Goal: Task Accomplishment & Management: Manage account settings

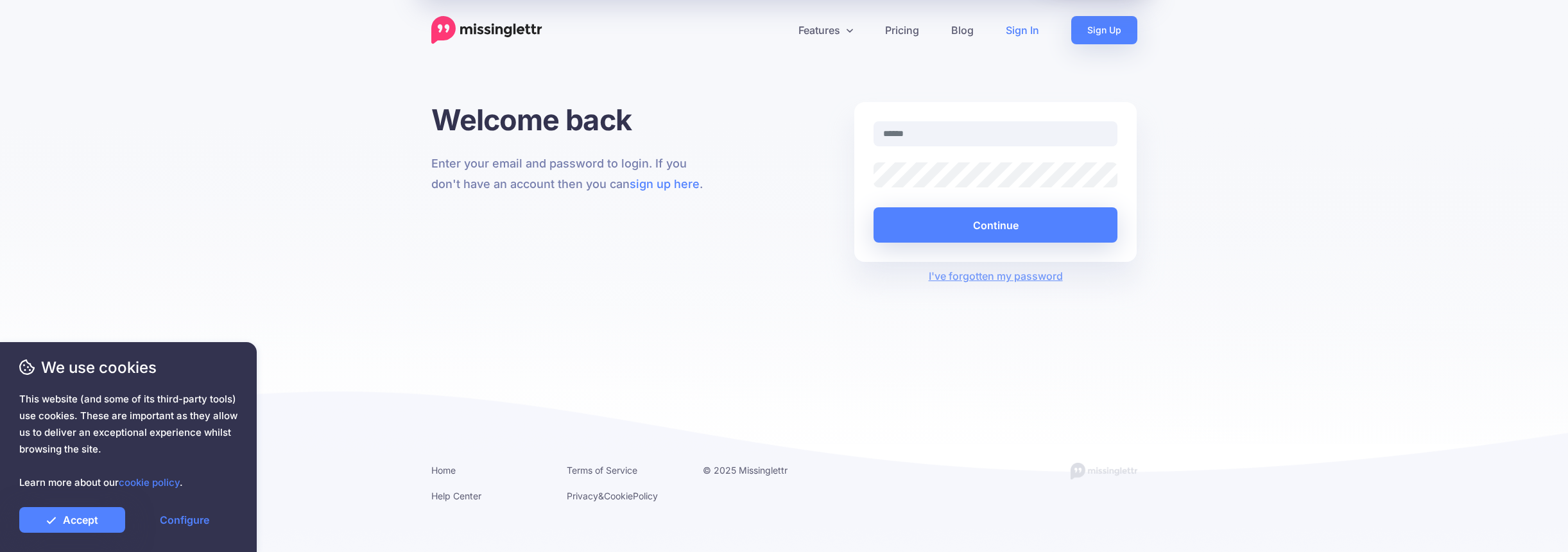
type input "**********"
click at [956, 227] on button "Continue" at bounding box center [996, 225] width 245 height 35
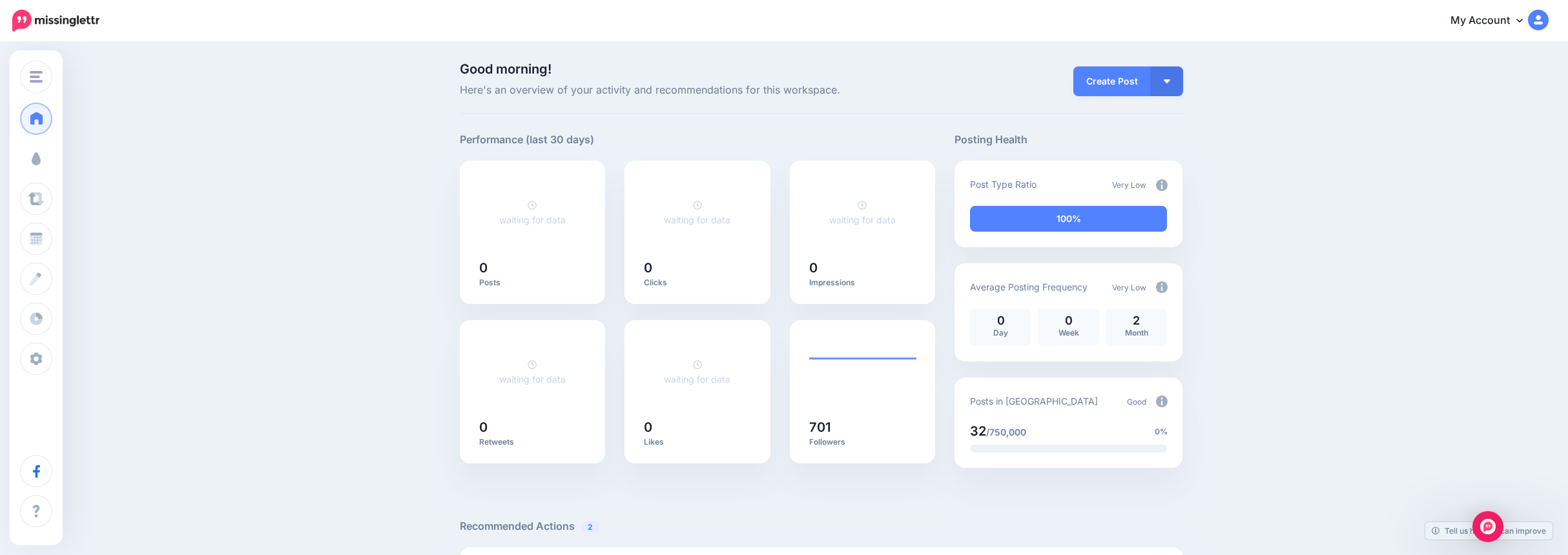
click at [58, 158] on span "Campaigns" at bounding box center [76, 158] width 50 height 11
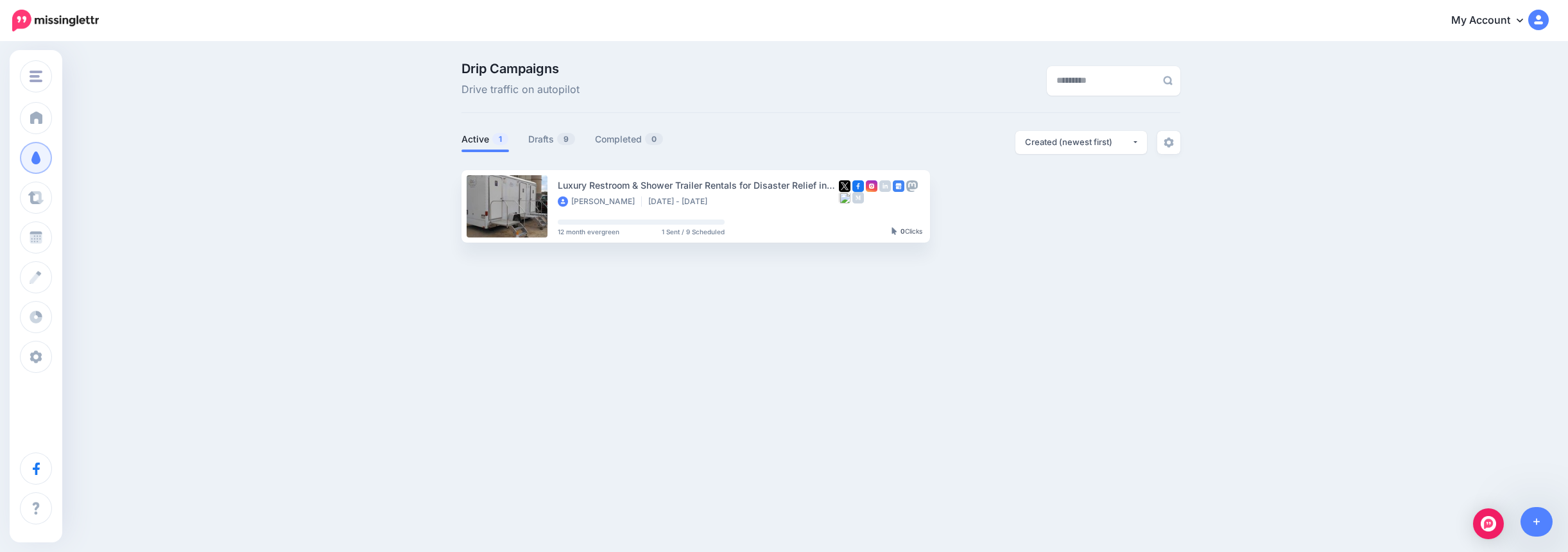
click at [980, 200] on link "View Campaign" at bounding box center [981, 206] width 85 height 23
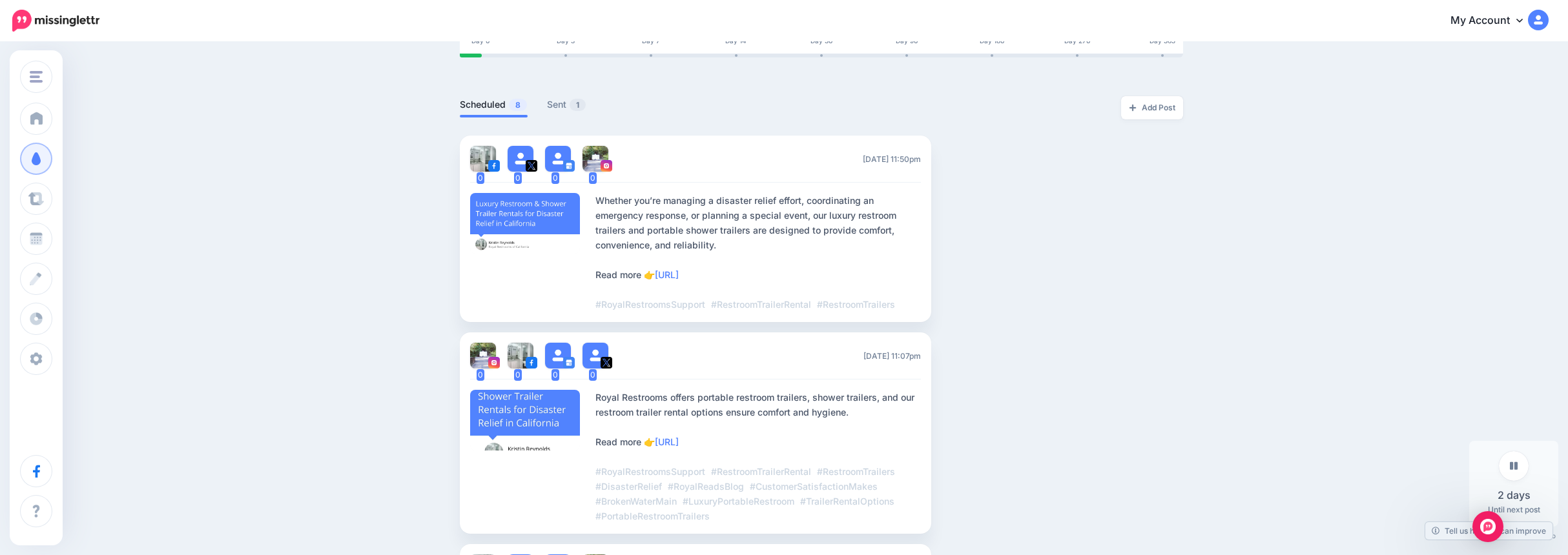
scroll to position [258, 0]
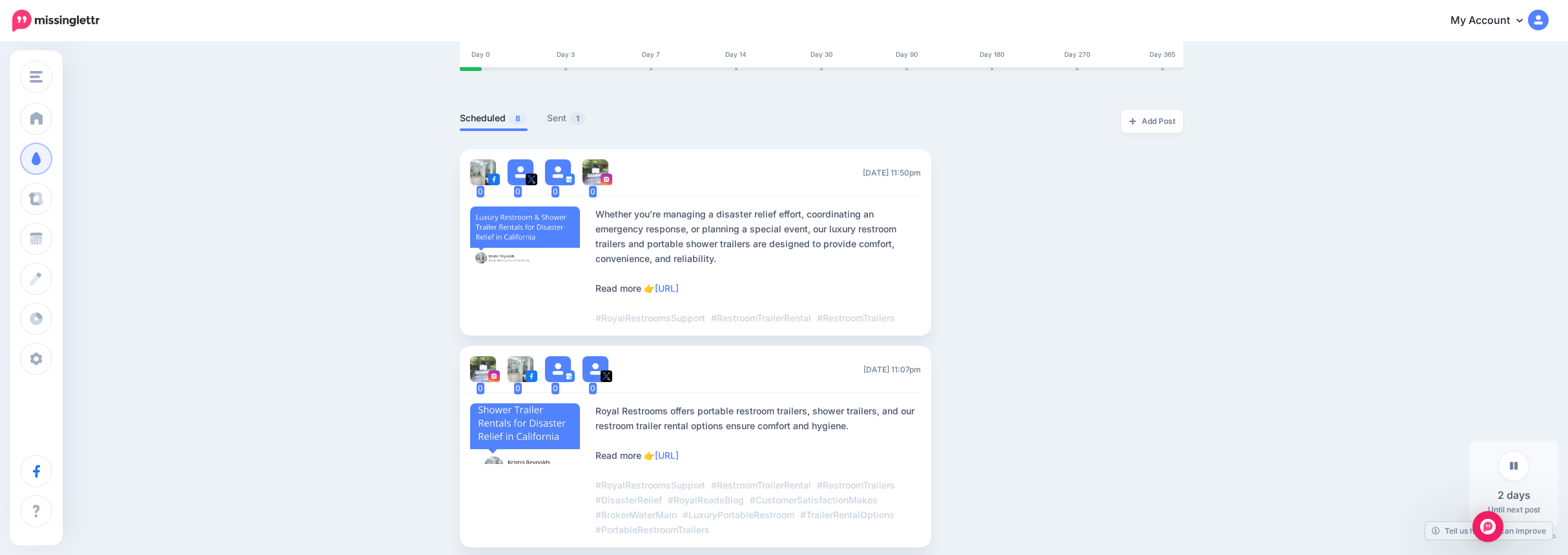
click at [571, 119] on link "Sent 1" at bounding box center [567, 118] width 40 height 15
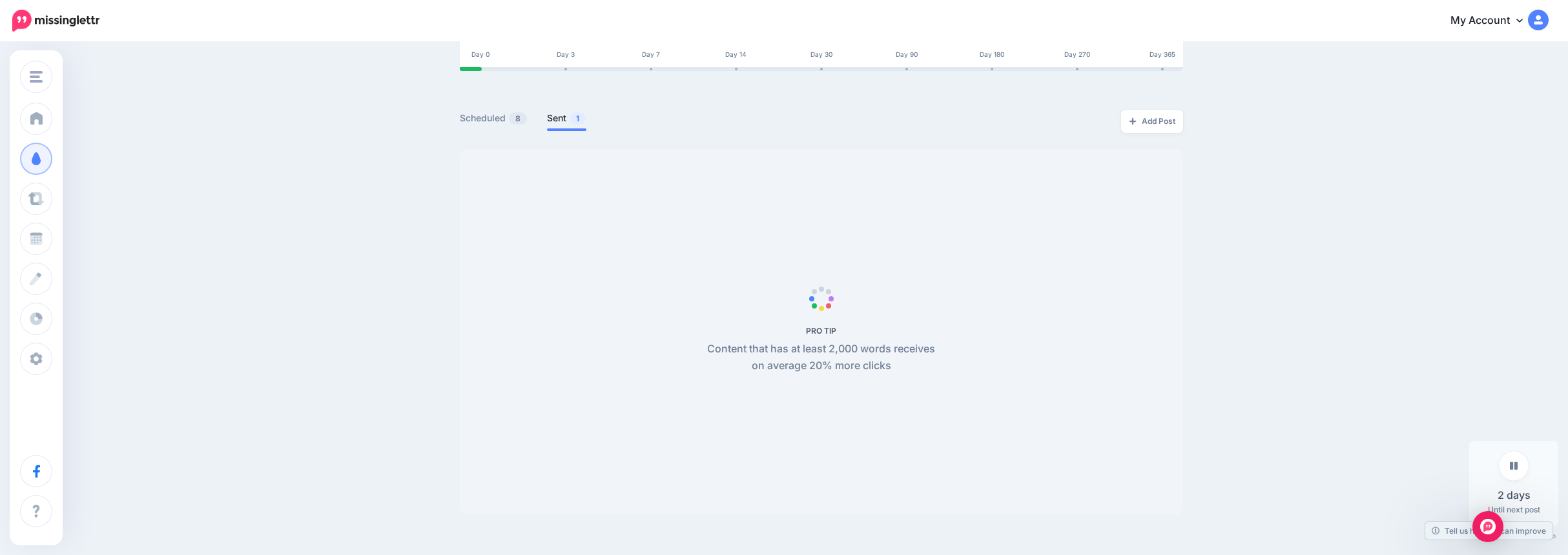
scroll to position [153, 0]
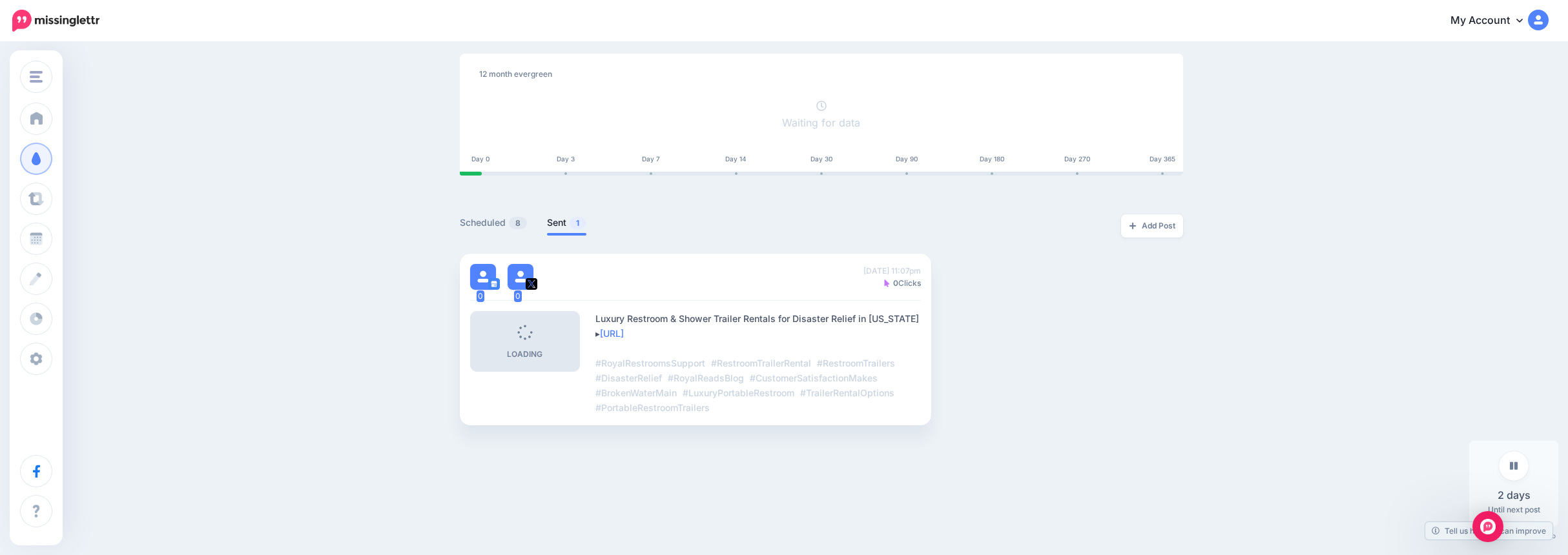
click at [488, 223] on link "Scheduled 8" at bounding box center [494, 223] width 68 height 15
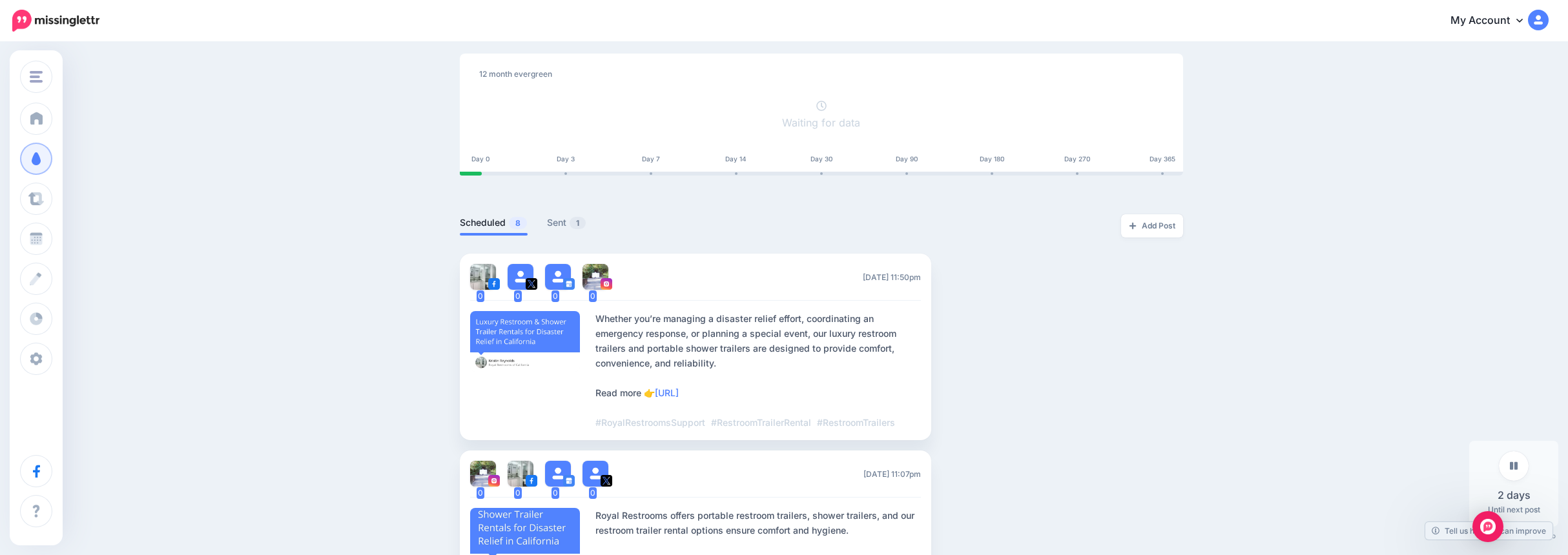
click at [1007, 339] on button "button" at bounding box center [997, 347] width 23 height 23
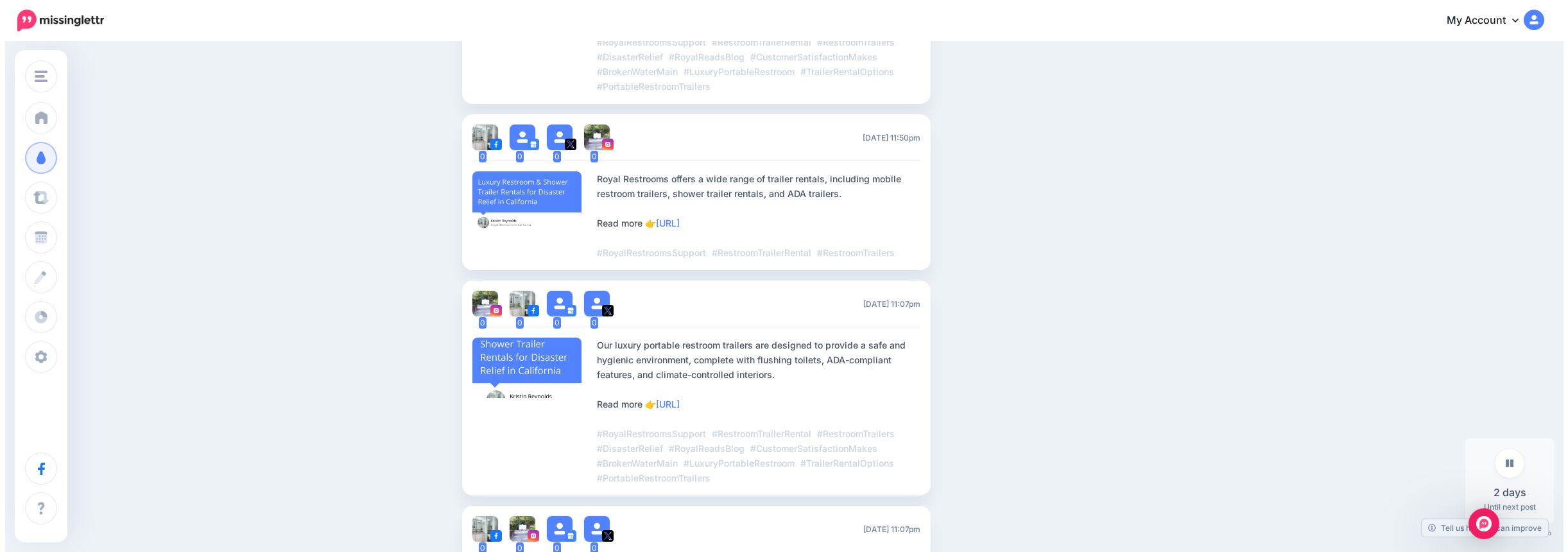
scroll to position [835, 0]
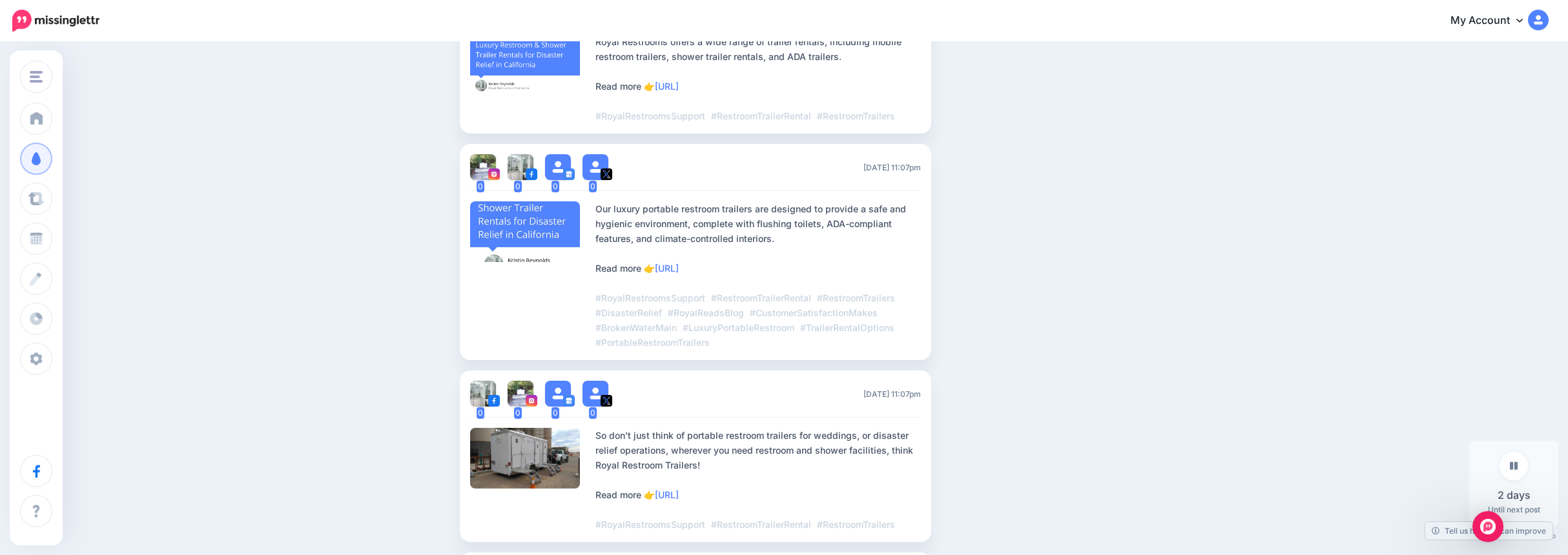
click at [966, 253] on link "Edit" at bounding box center [960, 252] width 40 height 23
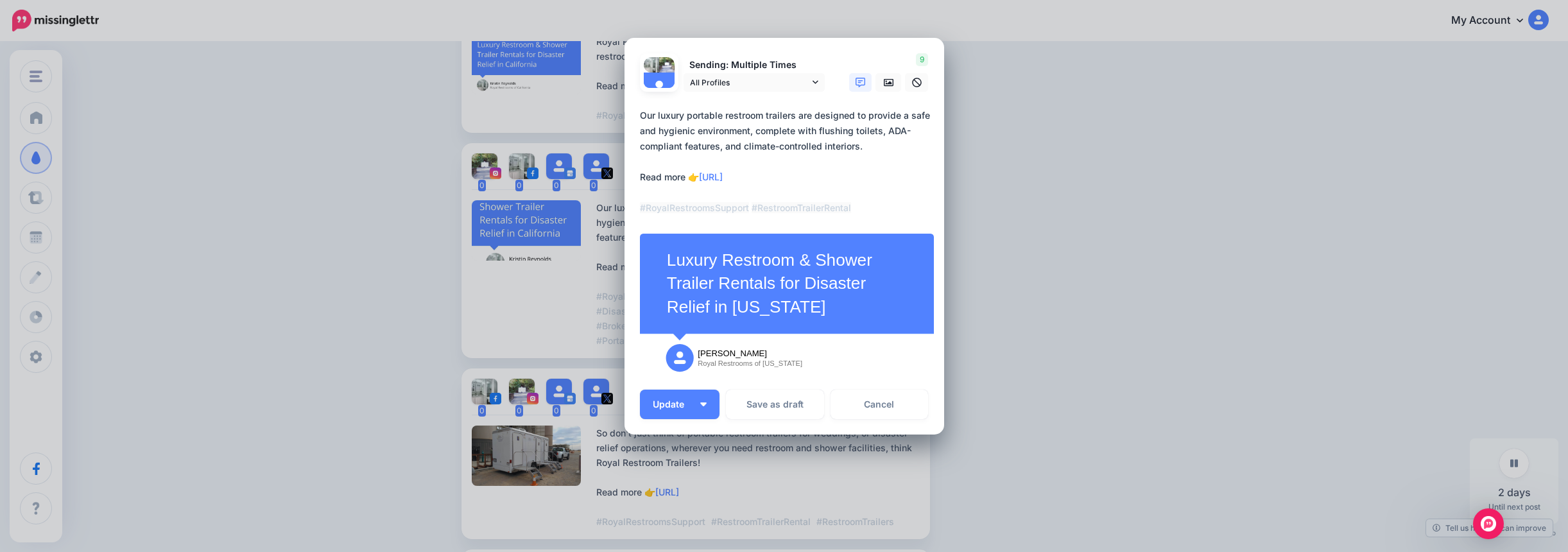
scroll to position [61, 0]
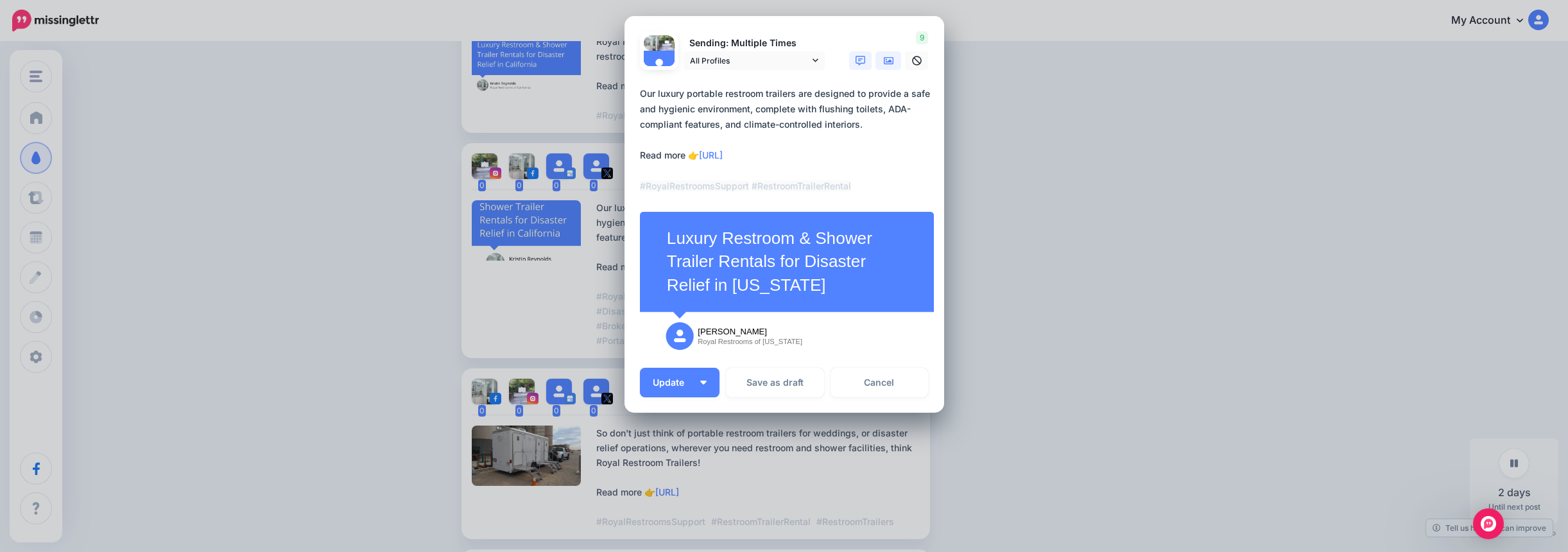
click at [884, 63] on icon at bounding box center [888, 61] width 10 height 10
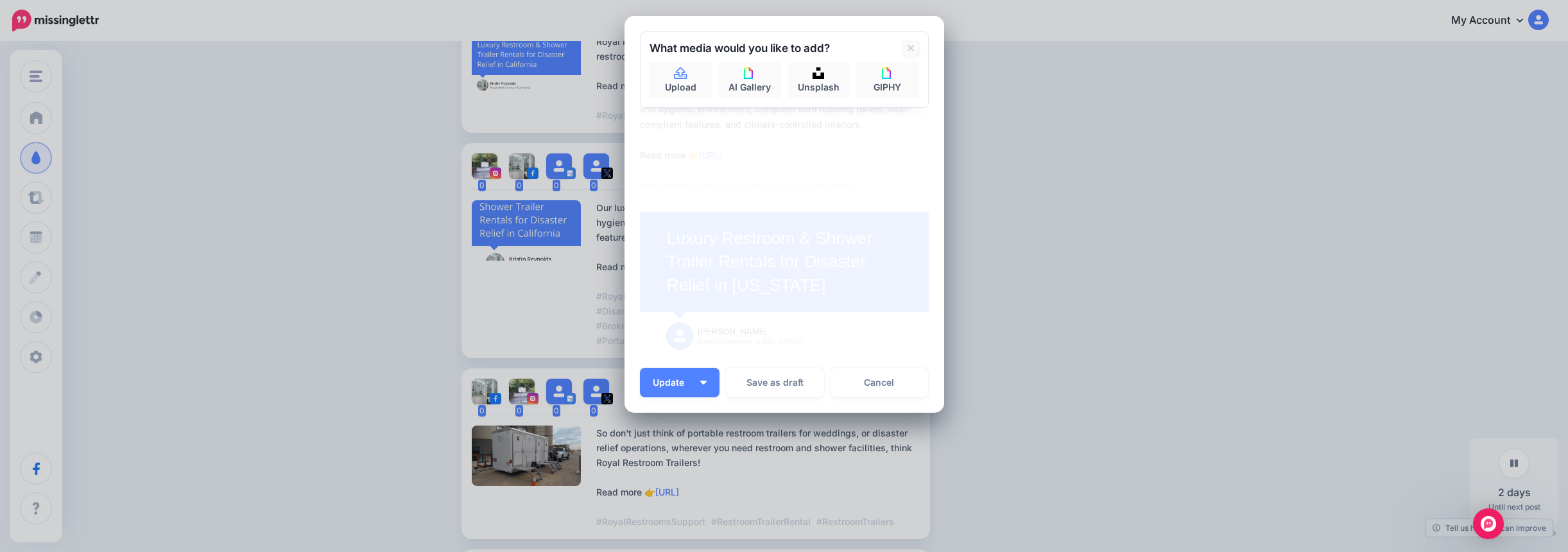
click at [908, 48] on icon at bounding box center [911, 48] width 7 height 7
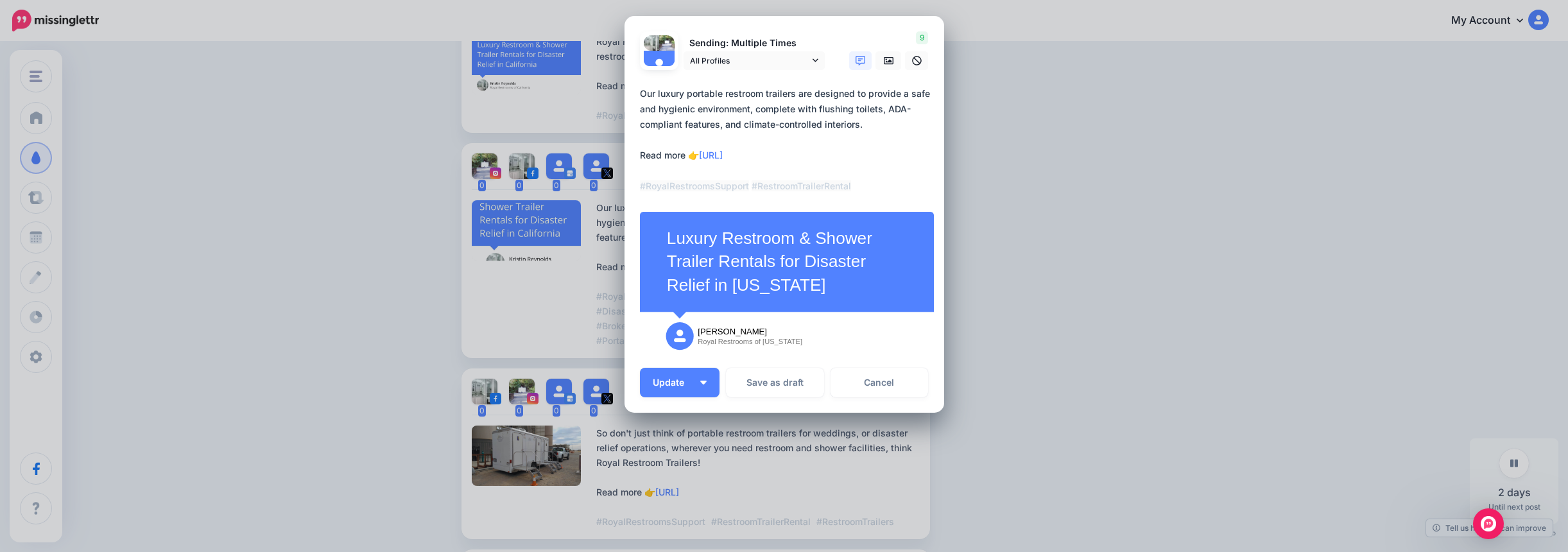
click at [1059, 153] on div "Edit Post Loading Sending: Multiple Times 15th Oct 11:26" at bounding box center [784, 276] width 1568 height 552
click at [906, 485] on p "All unsent social profiles for this post will use this new time." at bounding box center [835, 479] width 187 height 29
click at [1092, 289] on div "Edit Post Loading Sending: Multiple Times 15th Oct 11:26" at bounding box center [784, 276] width 1568 height 552
click at [296, 269] on div "Edit Post Loading Sending: Multiple Times 15th Oct 11:26" at bounding box center [784, 276] width 1568 height 552
click at [848, 375] on link "Cancel" at bounding box center [879, 383] width 98 height 29
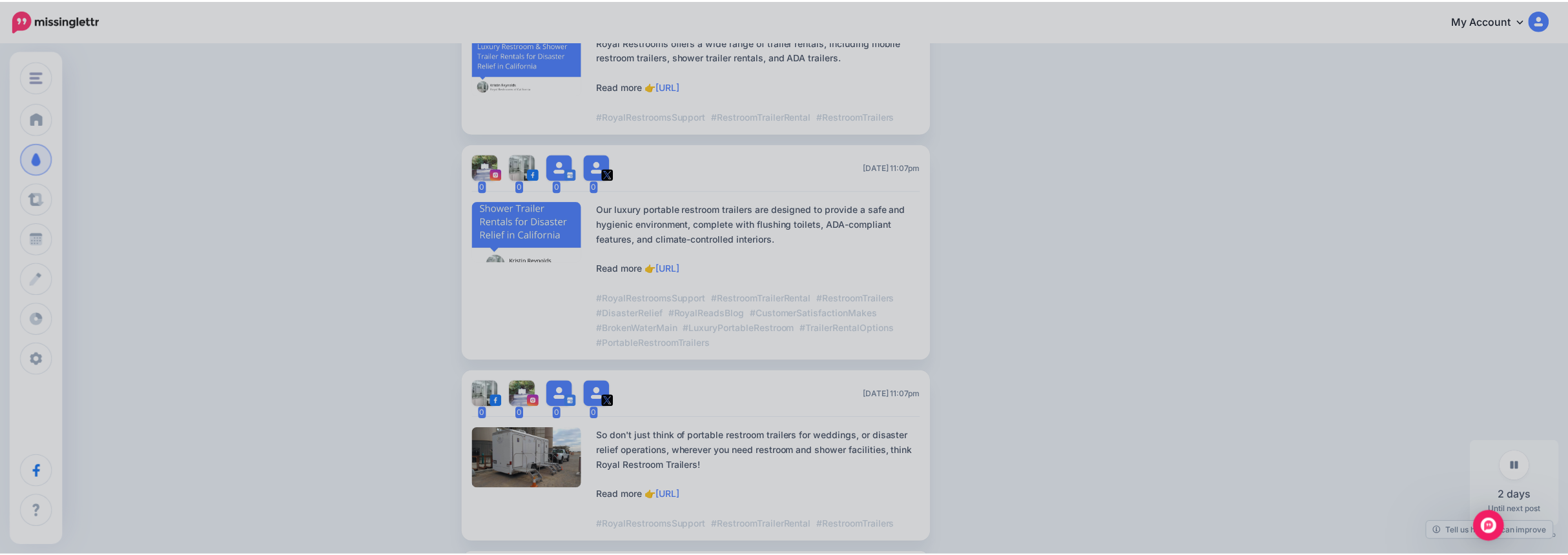
scroll to position [0, 0]
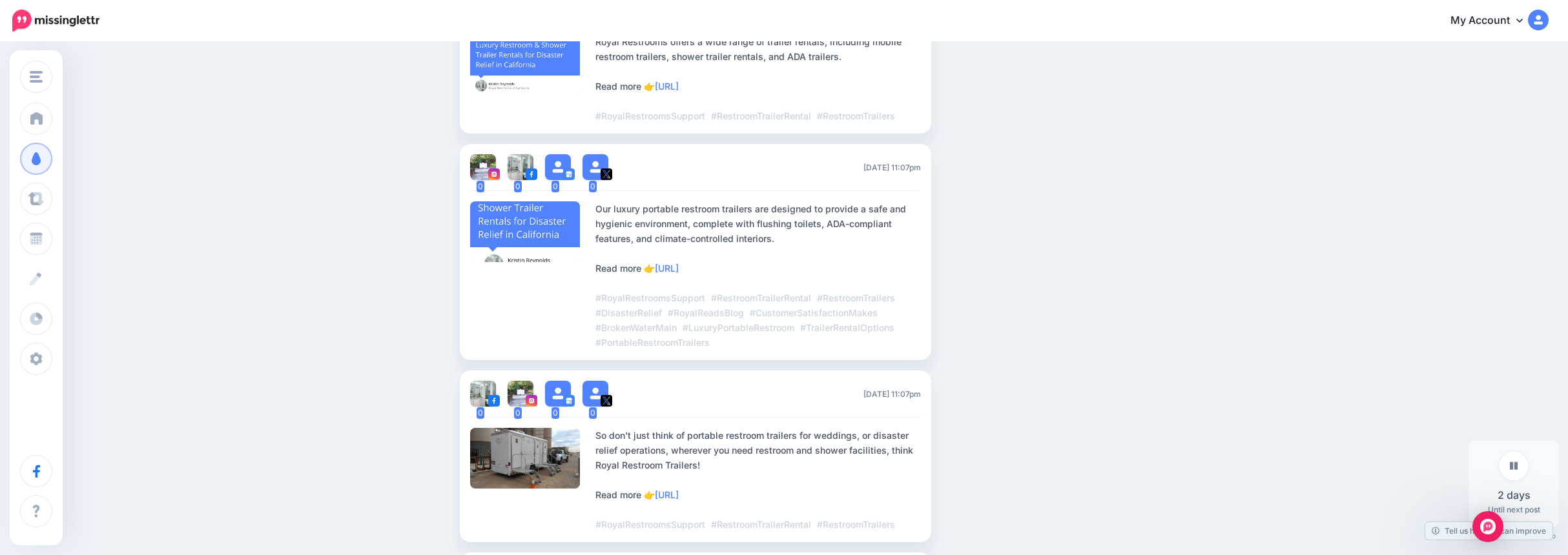
click at [72, 275] on span "Create" at bounding box center [65, 278] width 29 height 11
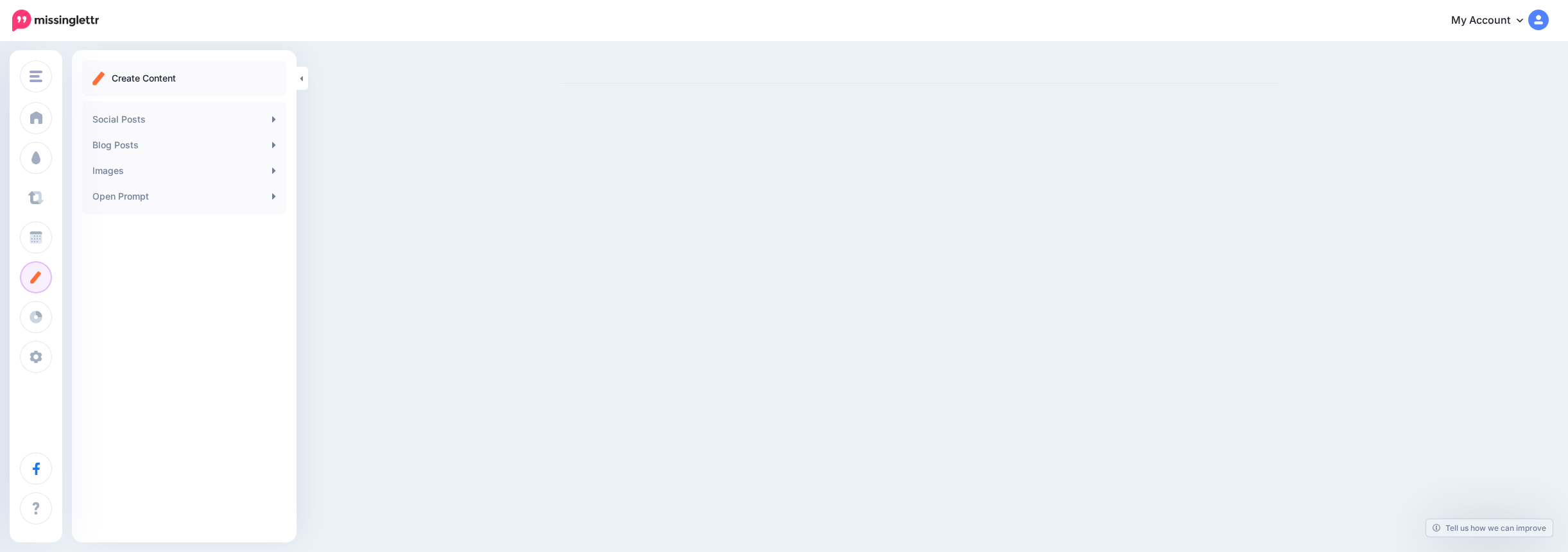
click at [63, 197] on span "Curate" at bounding box center [65, 197] width 29 height 11
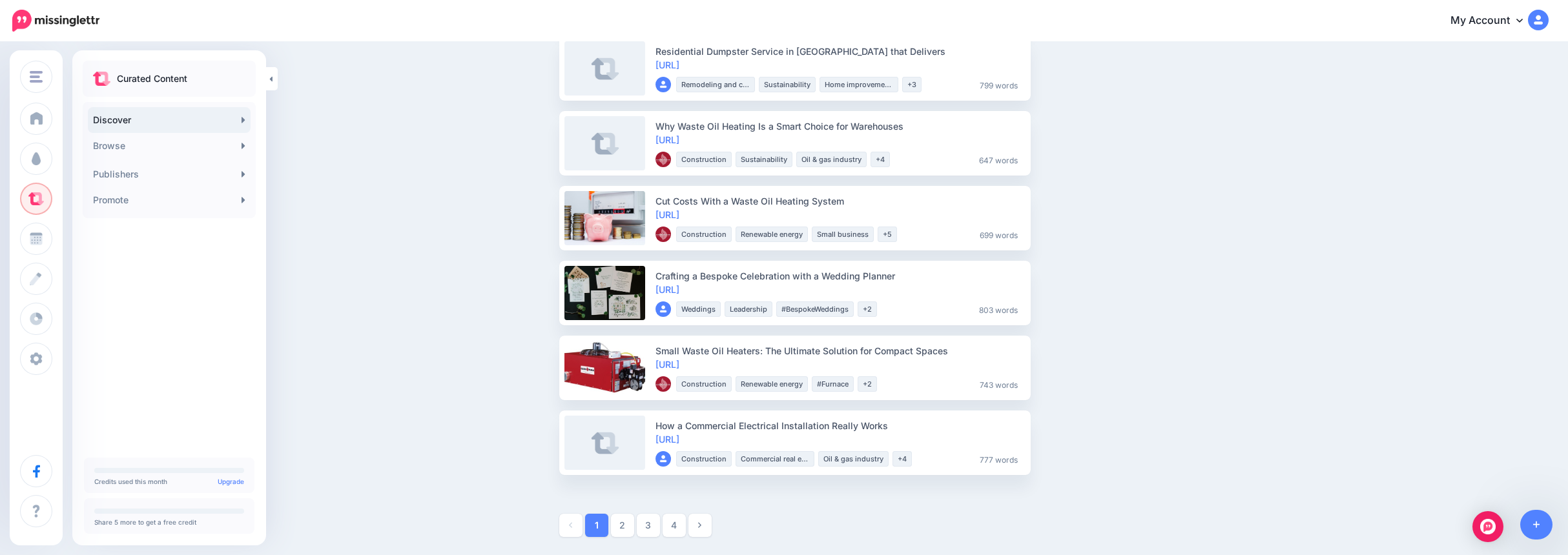
scroll to position [1484, 0]
click at [679, 284] on link "https://lttr.ai/AUF9t" at bounding box center [667, 288] width 24 height 11
click at [1065, 290] on span "Share" at bounding box center [1062, 292] width 31 height 9
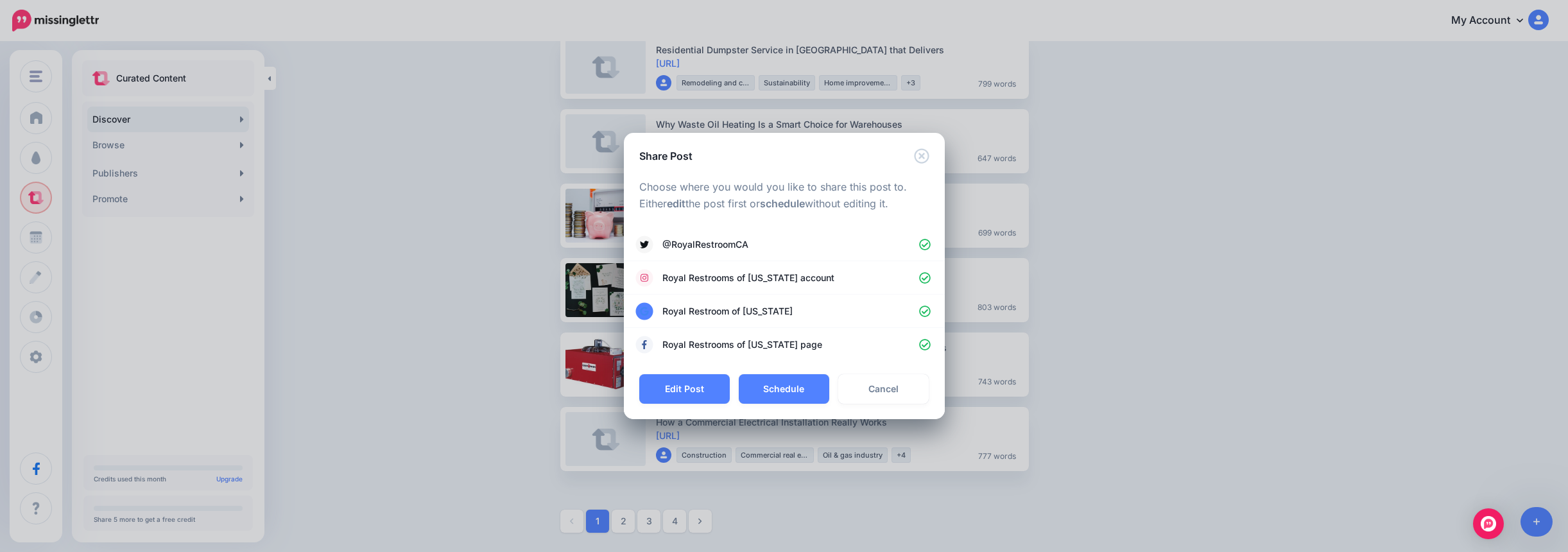
click at [900, 385] on link "Cancel" at bounding box center [884, 389] width 91 height 29
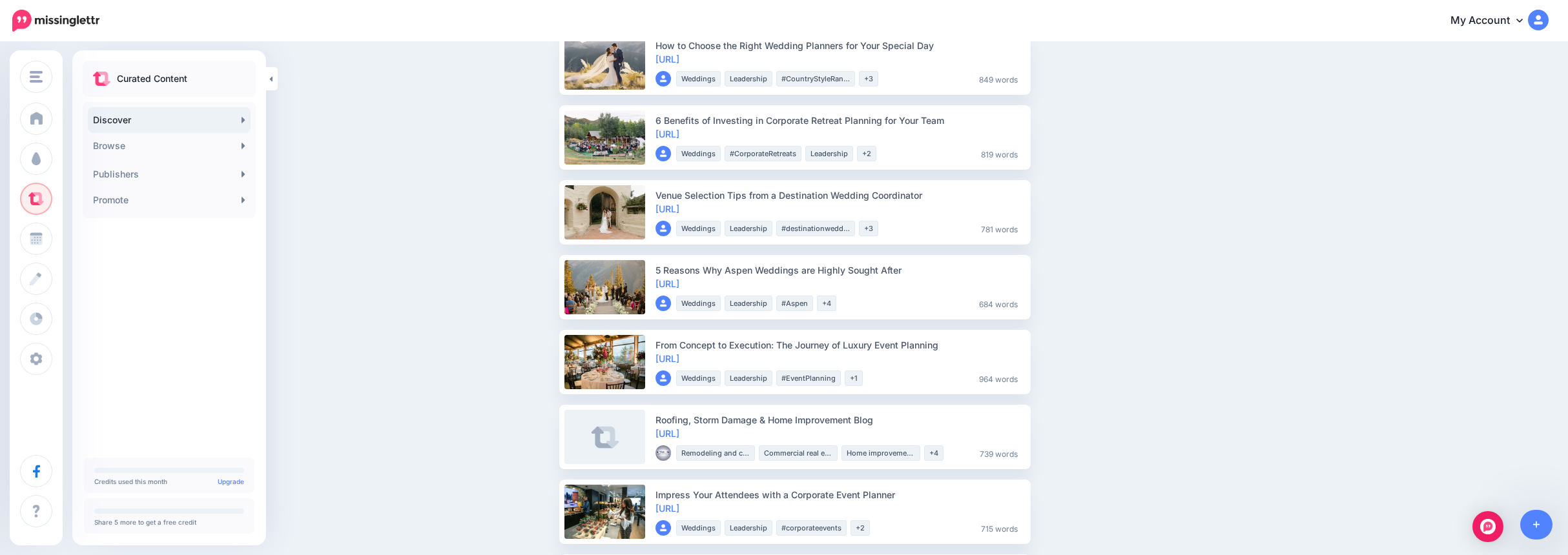
scroll to position [257, 0]
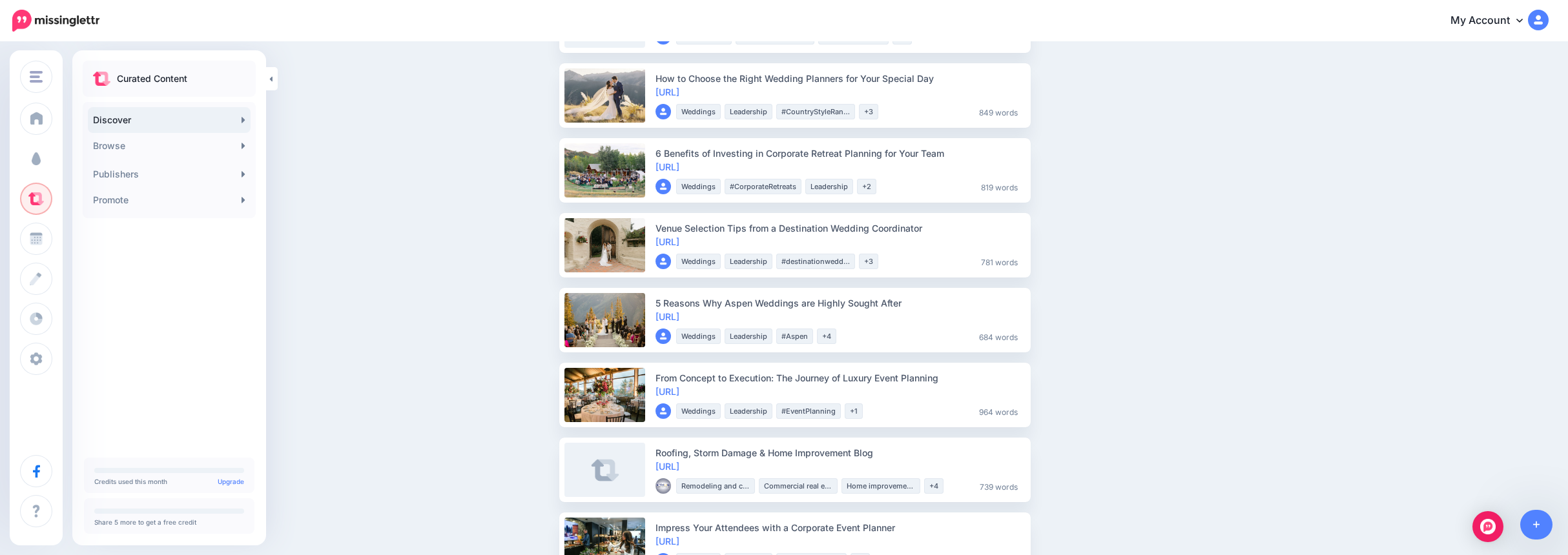
click at [52, 168] on link "Campaigns" at bounding box center [36, 159] width 32 height 32
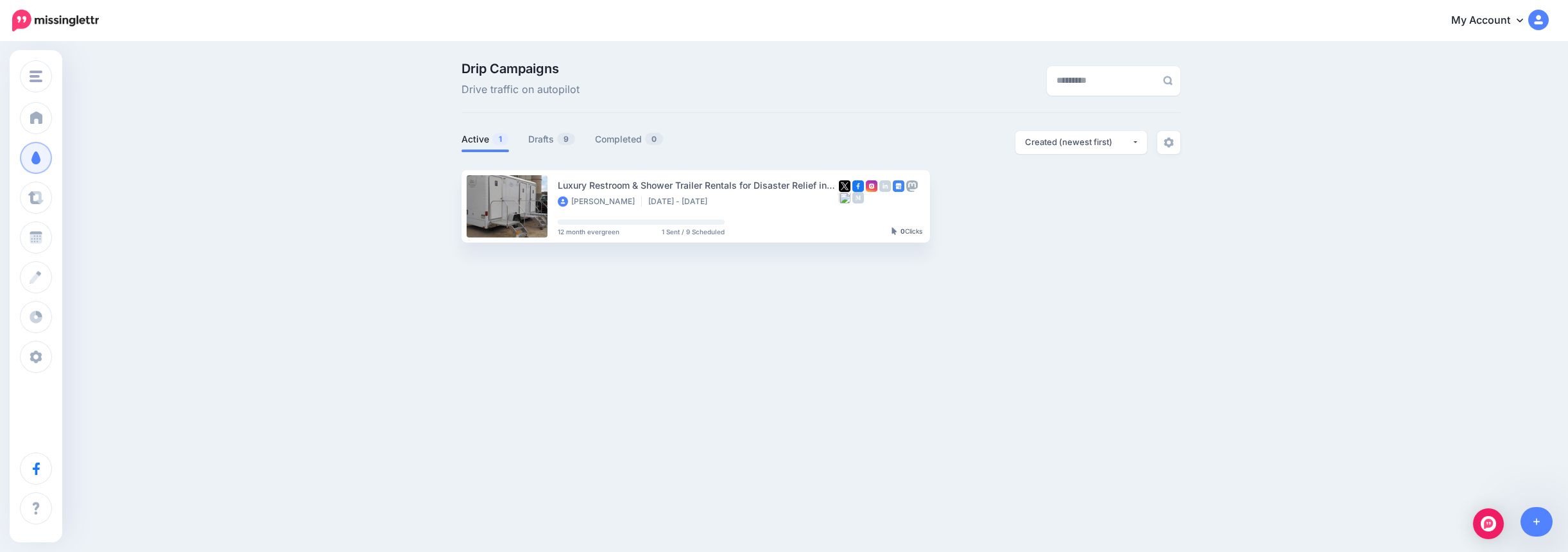
click at [538, 138] on link "Drafts 9" at bounding box center [552, 139] width 47 height 15
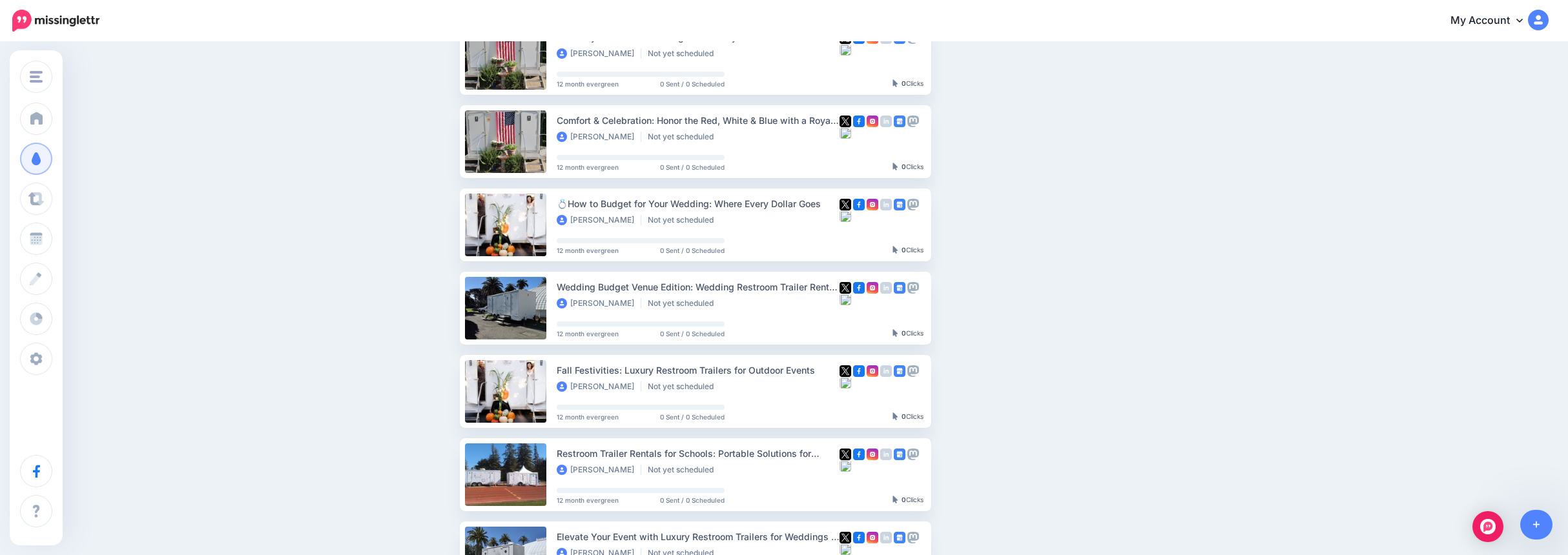
scroll to position [258, 0]
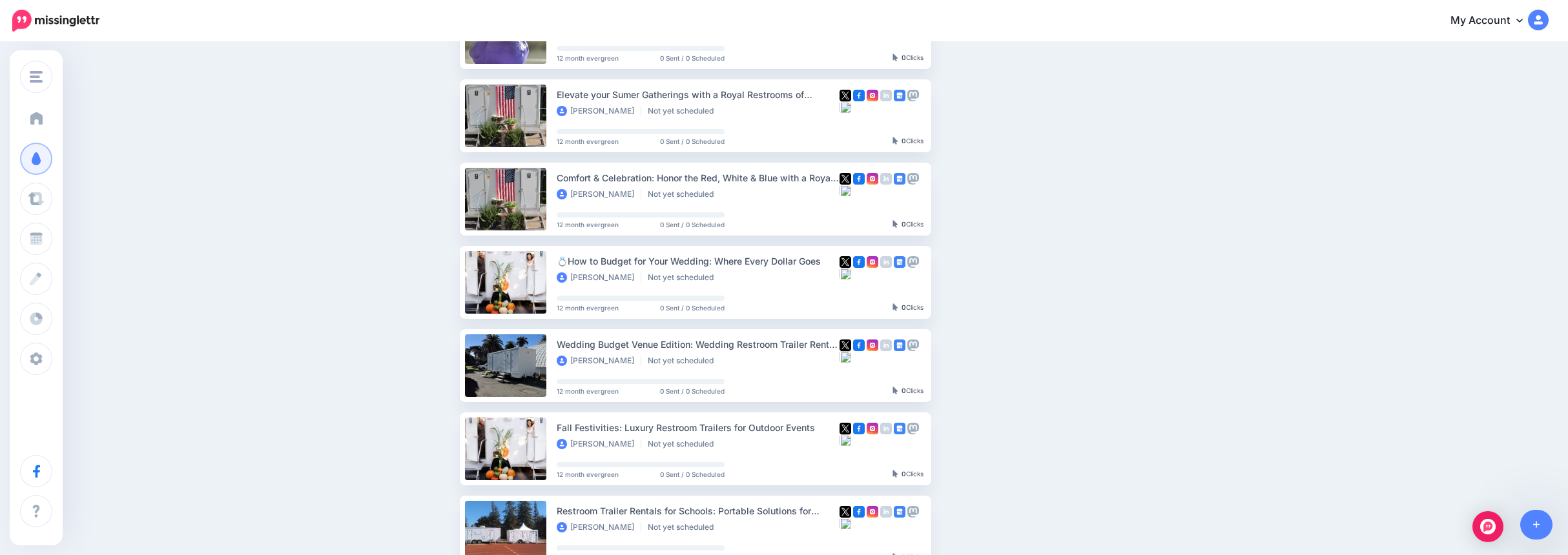
click at [56, 121] on span "Dashboard" at bounding box center [75, 119] width 49 height 11
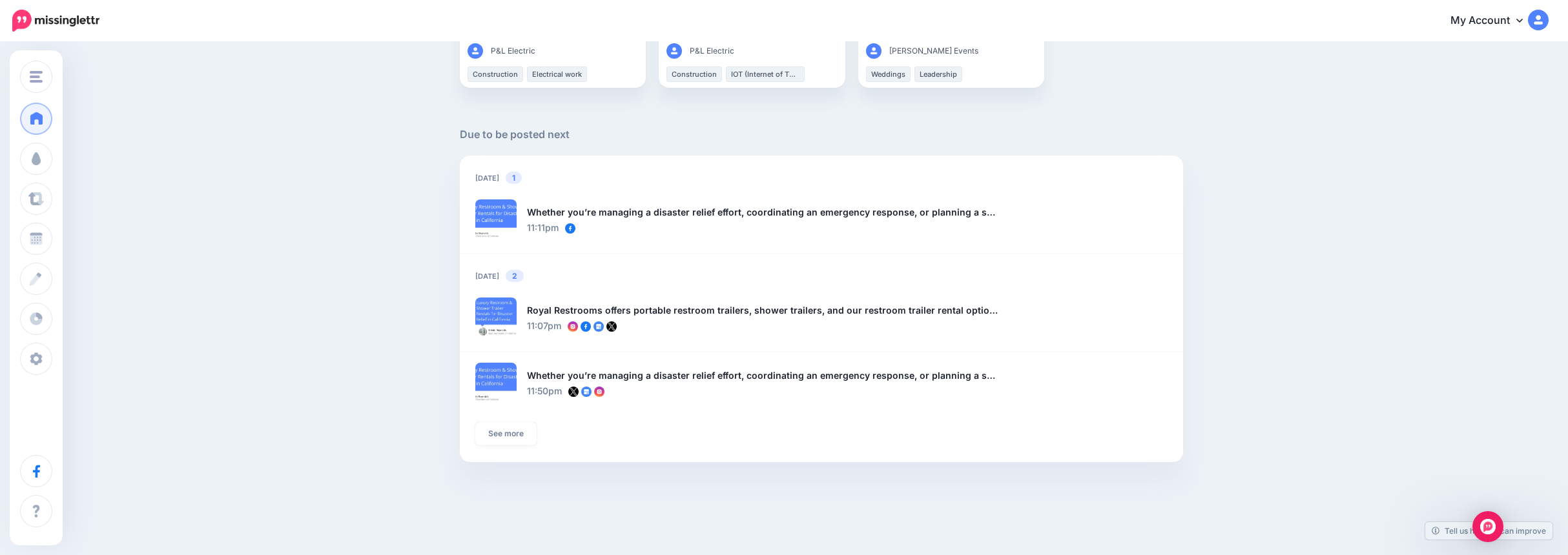
scroll to position [876, 0]
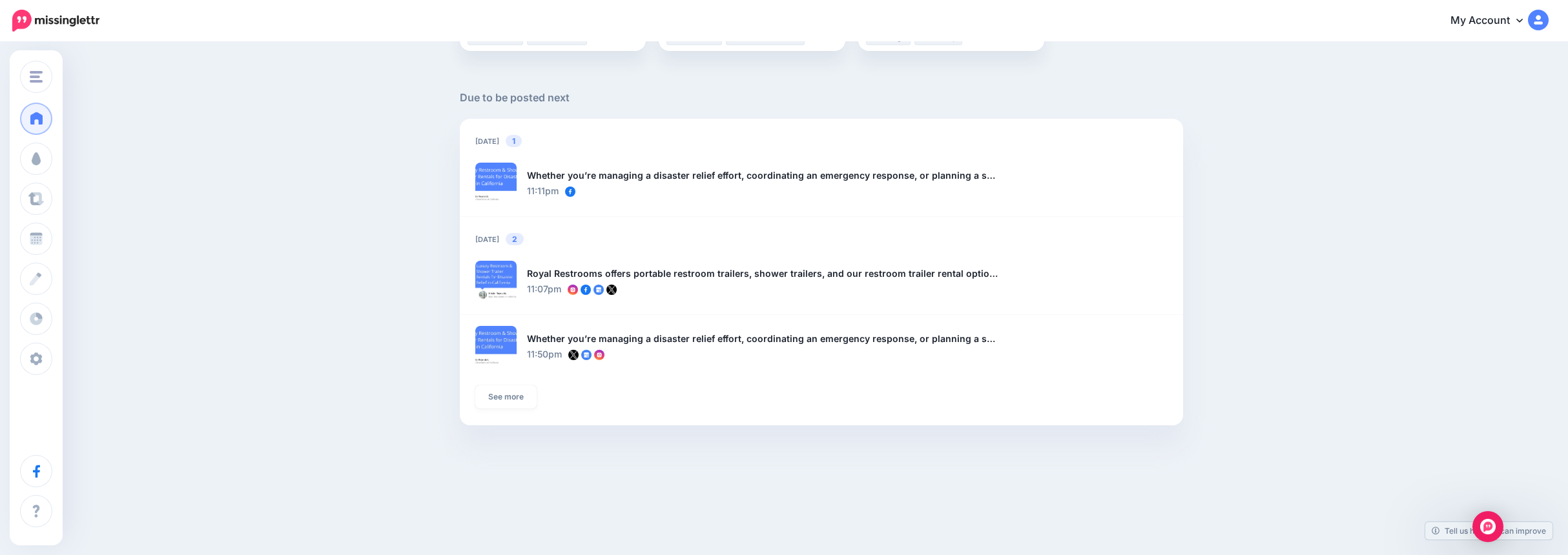
click at [510, 399] on link "See more" at bounding box center [506, 397] width 61 height 23
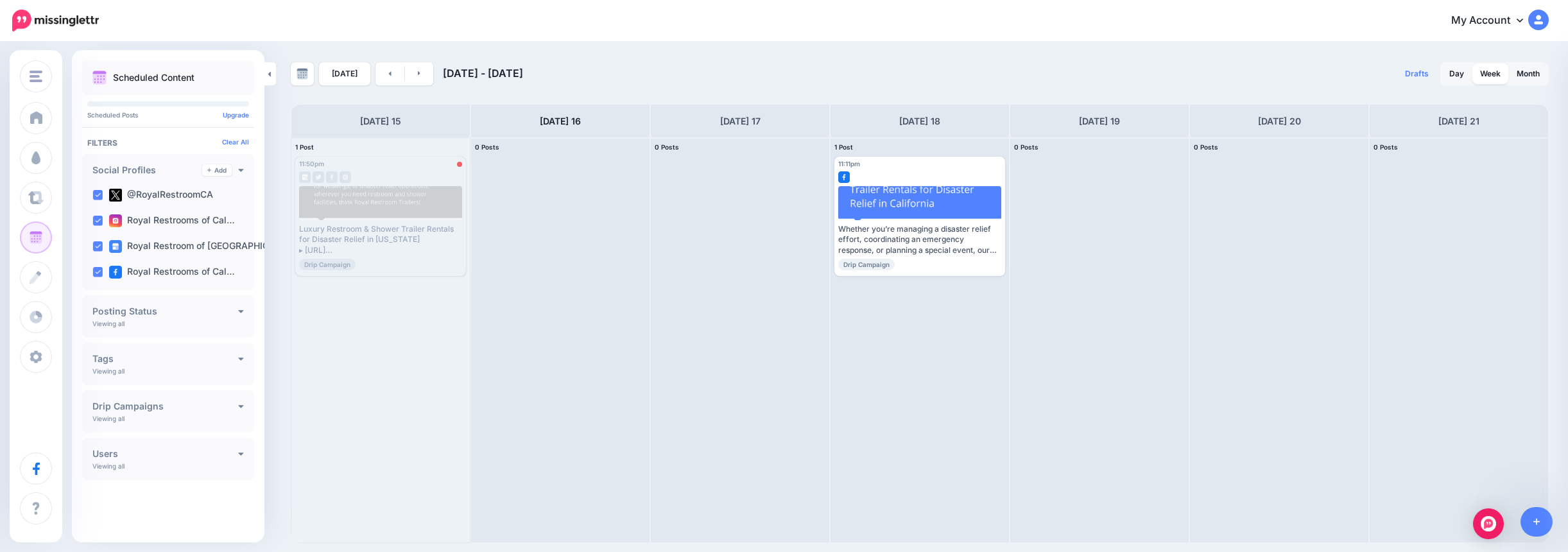
click at [410, 68] on link at bounding box center [419, 73] width 29 height 23
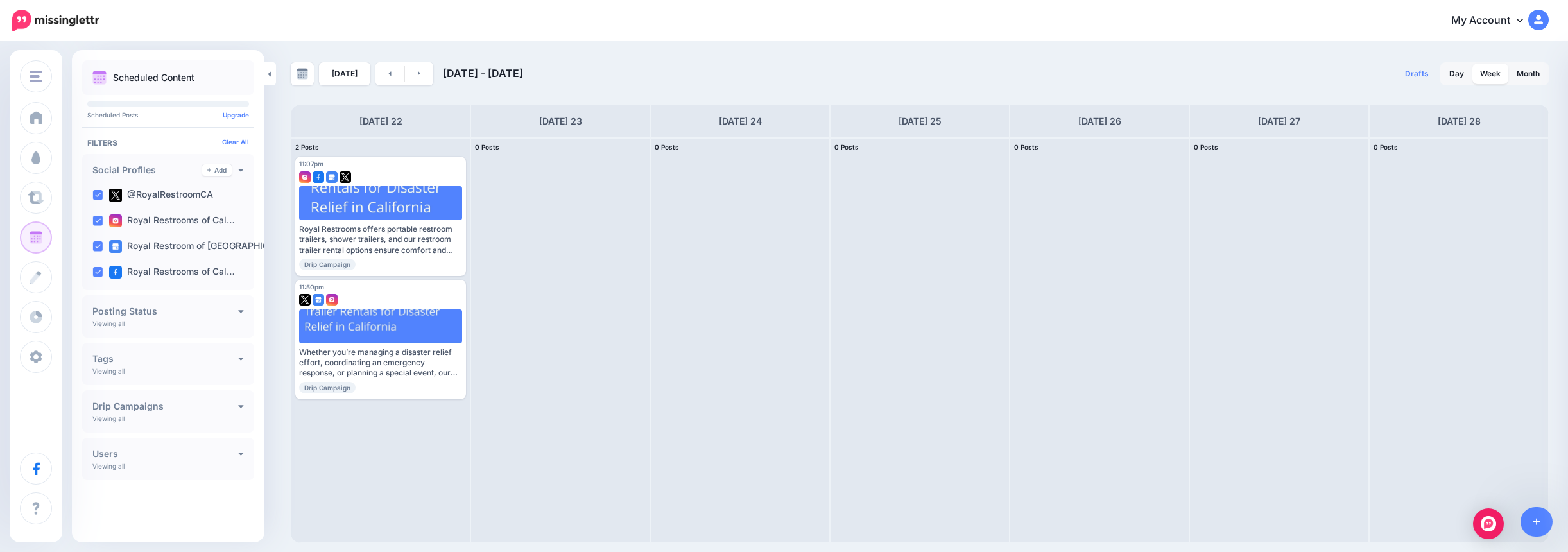
click at [385, 77] on link at bounding box center [389, 73] width 29 height 23
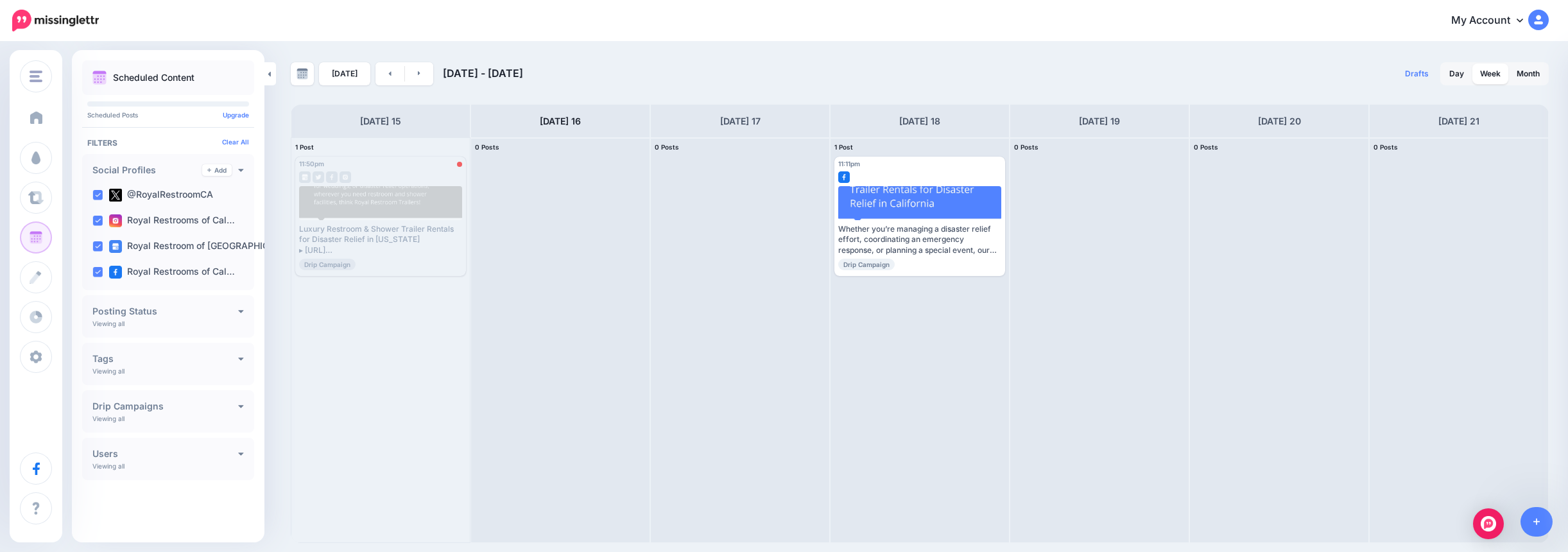
click at [33, 113] on span at bounding box center [36, 117] width 17 height 13
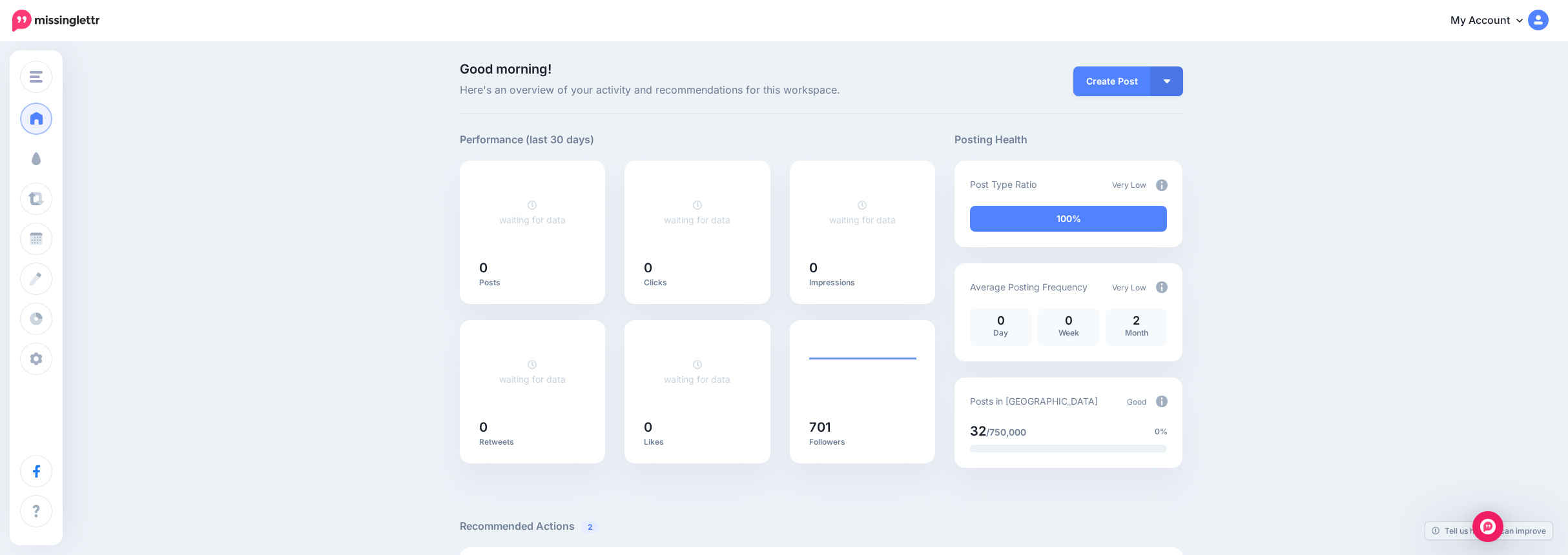
click at [67, 160] on span "Campaigns" at bounding box center [76, 158] width 50 height 11
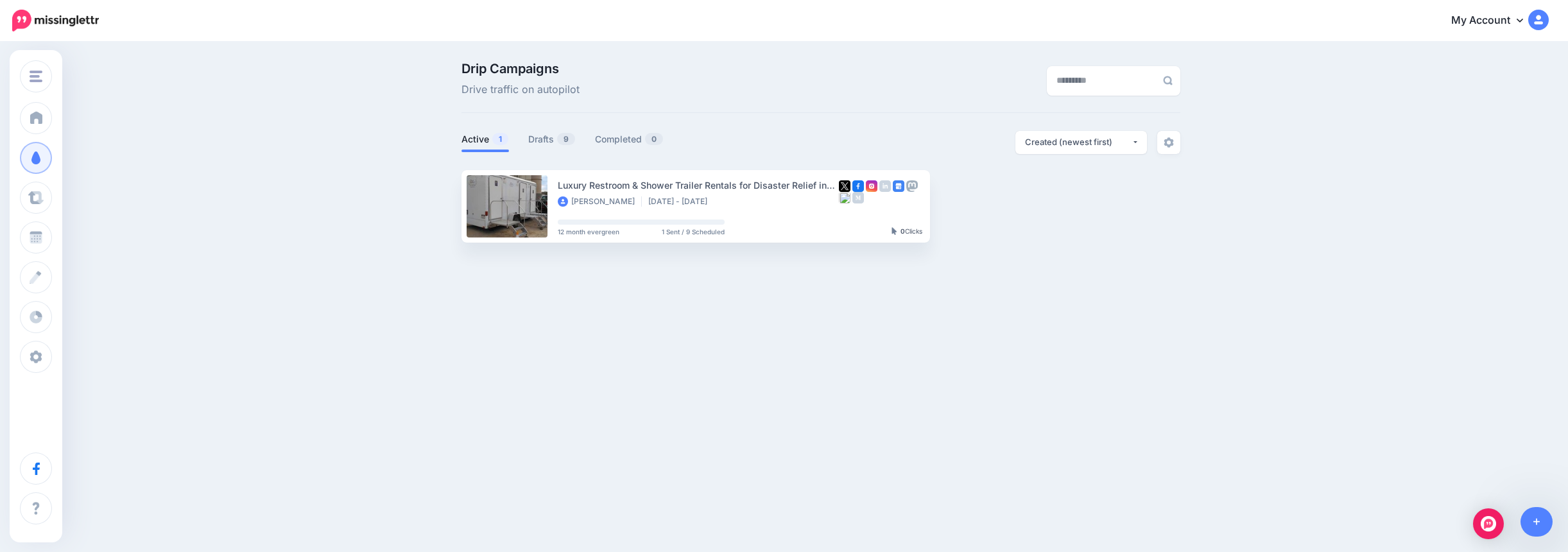
click at [971, 202] on link "View Campaign" at bounding box center [981, 206] width 85 height 23
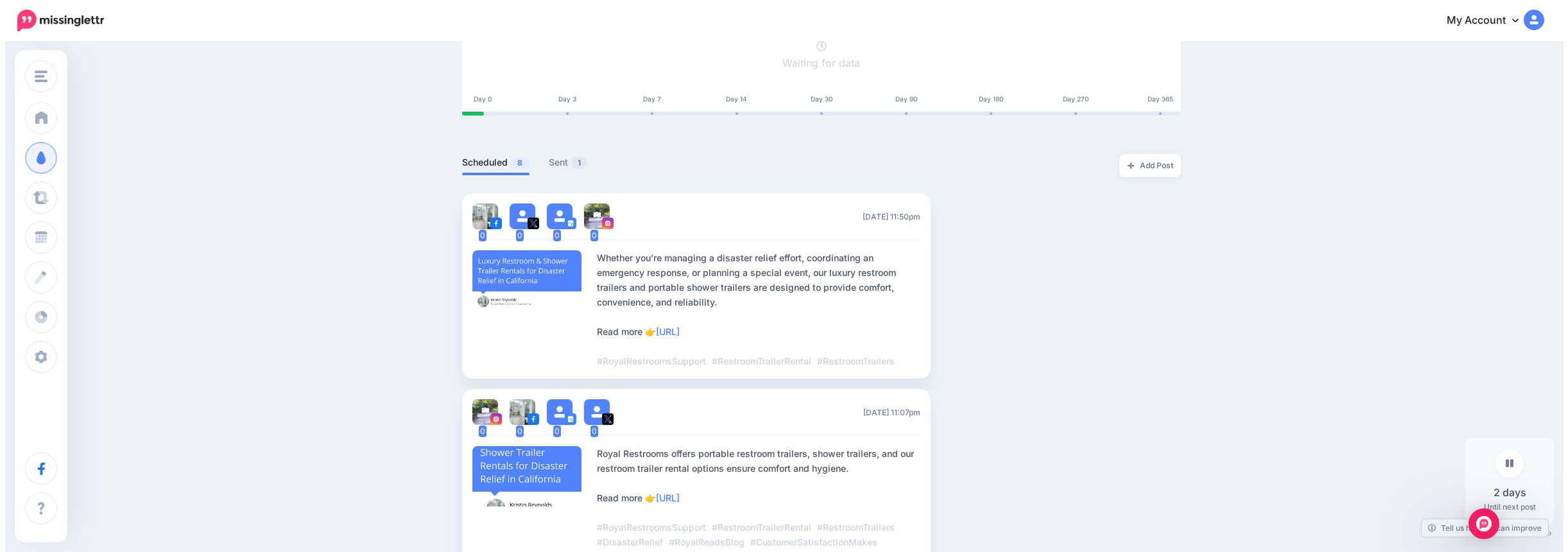
scroll to position [257, 0]
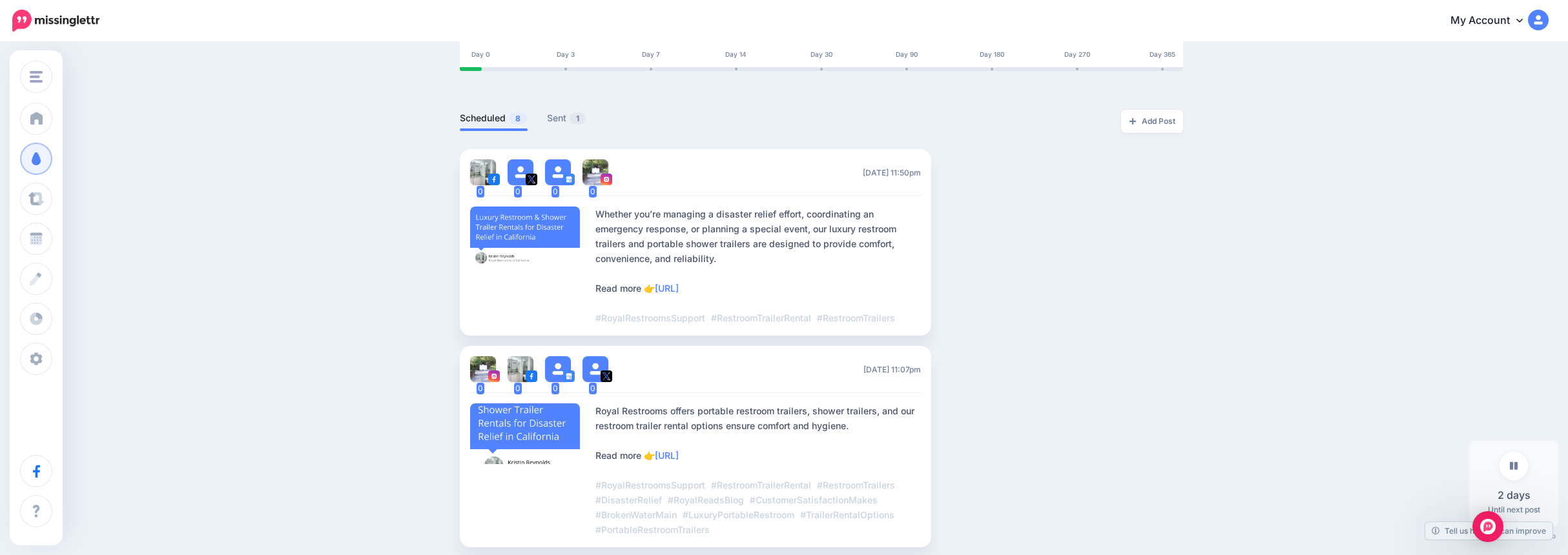
click at [970, 239] on link "Edit" at bounding box center [960, 243] width 40 height 23
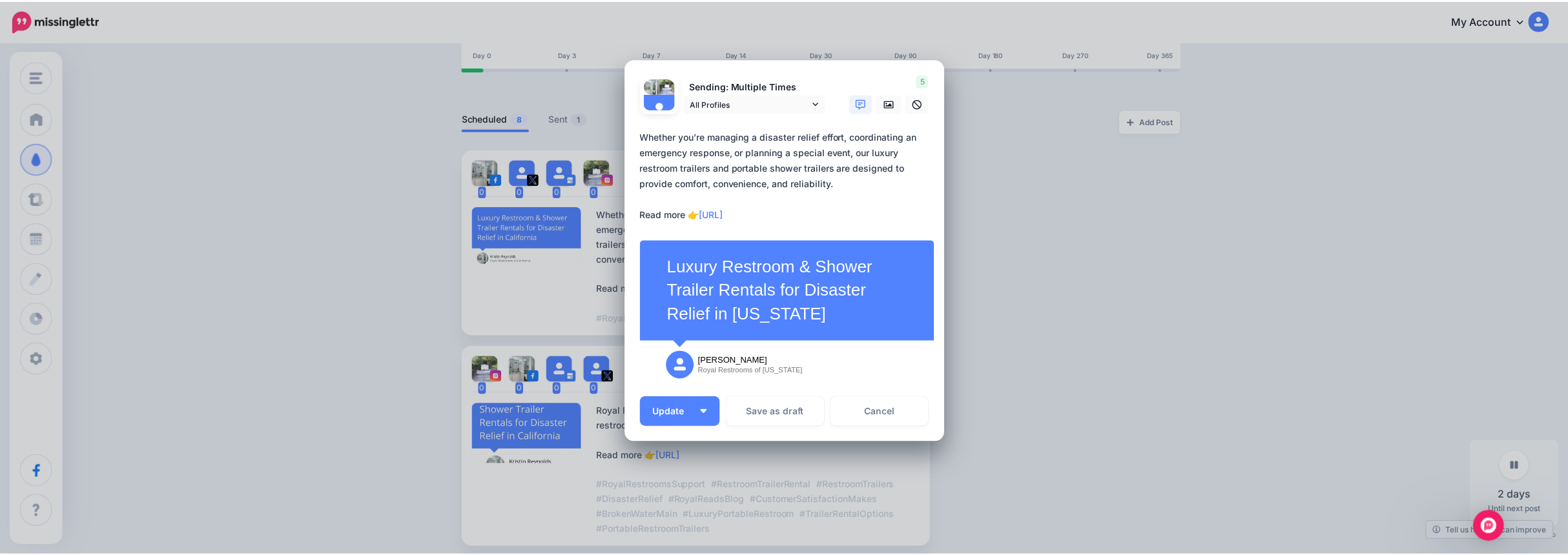
scroll to position [0, 0]
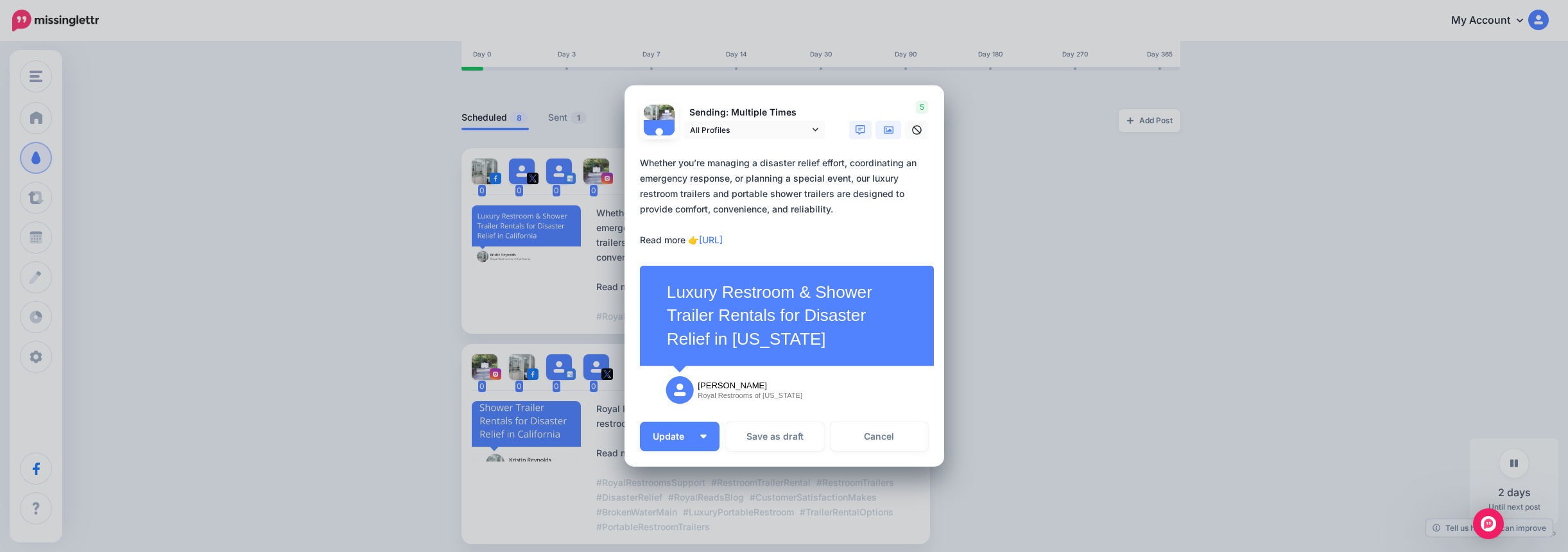
click at [878, 131] on link at bounding box center [888, 130] width 26 height 19
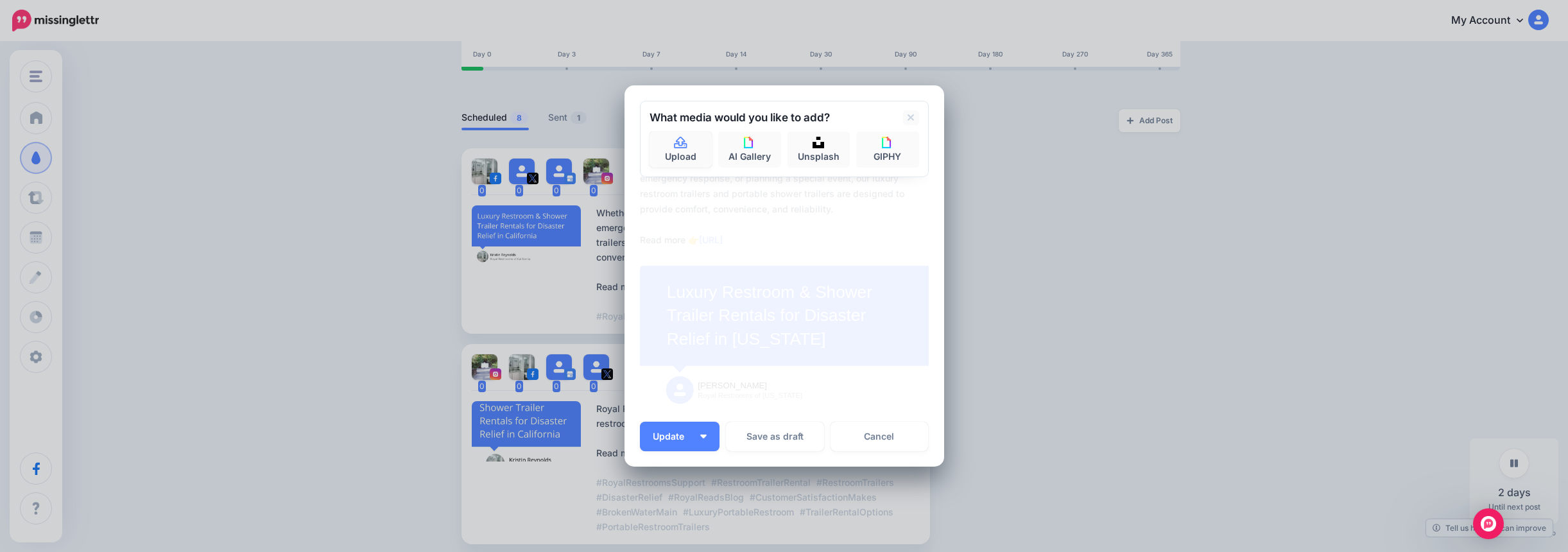
click at [661, 147] on link "Upload" at bounding box center [681, 149] width 63 height 36
click at [211, 229] on div "Edit Post Loading Sending: Multiple Times 18th Sep 23:11" at bounding box center [784, 276] width 1568 height 552
click at [883, 435] on link "Cancel" at bounding box center [879, 437] width 98 height 29
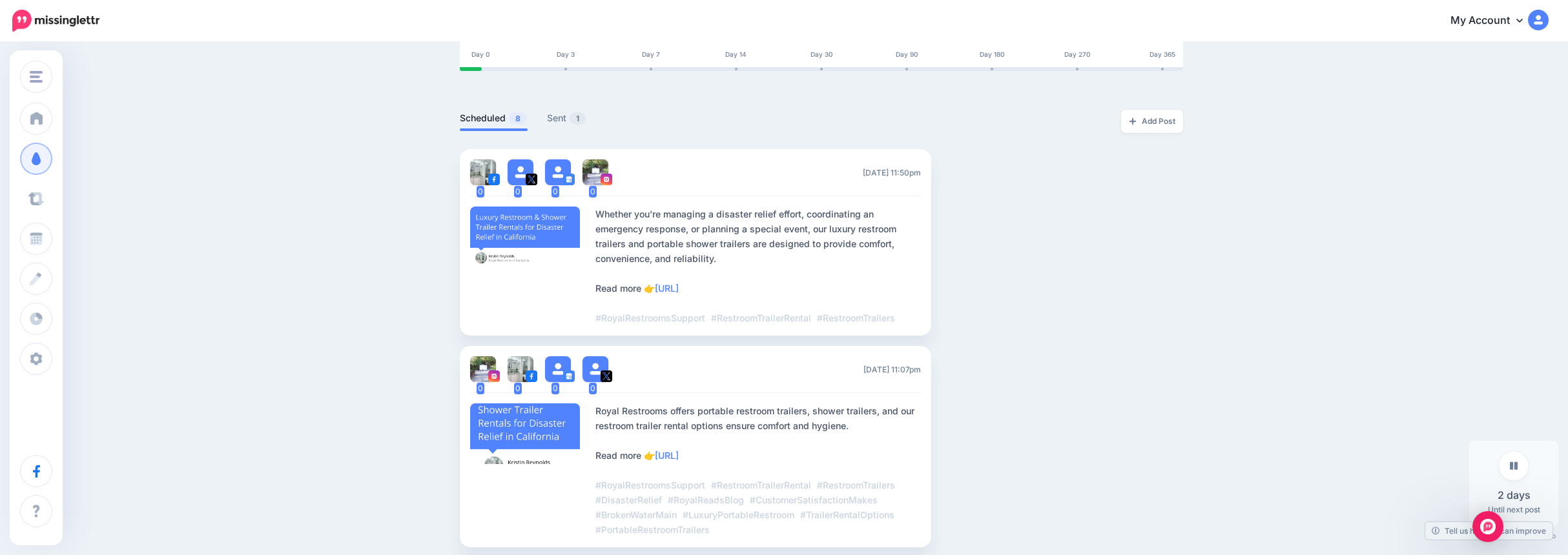
click at [52, 197] on link "Curate" at bounding box center [36, 199] width 32 height 32
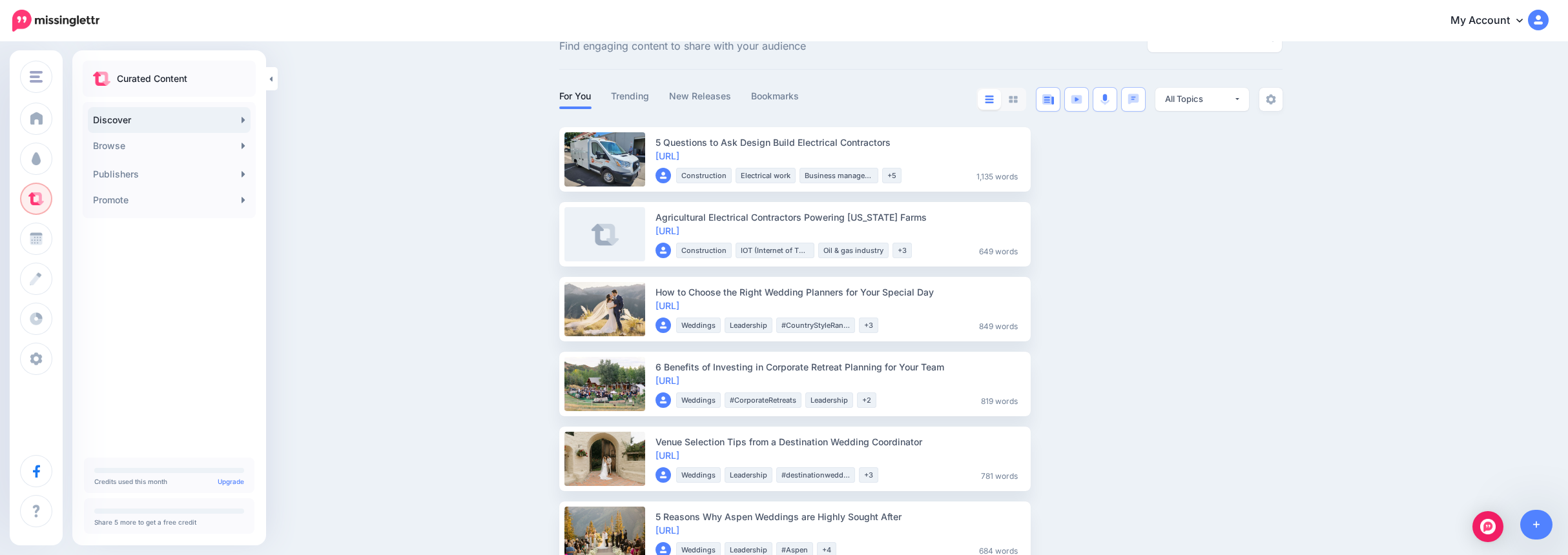
scroll to position [64, 0]
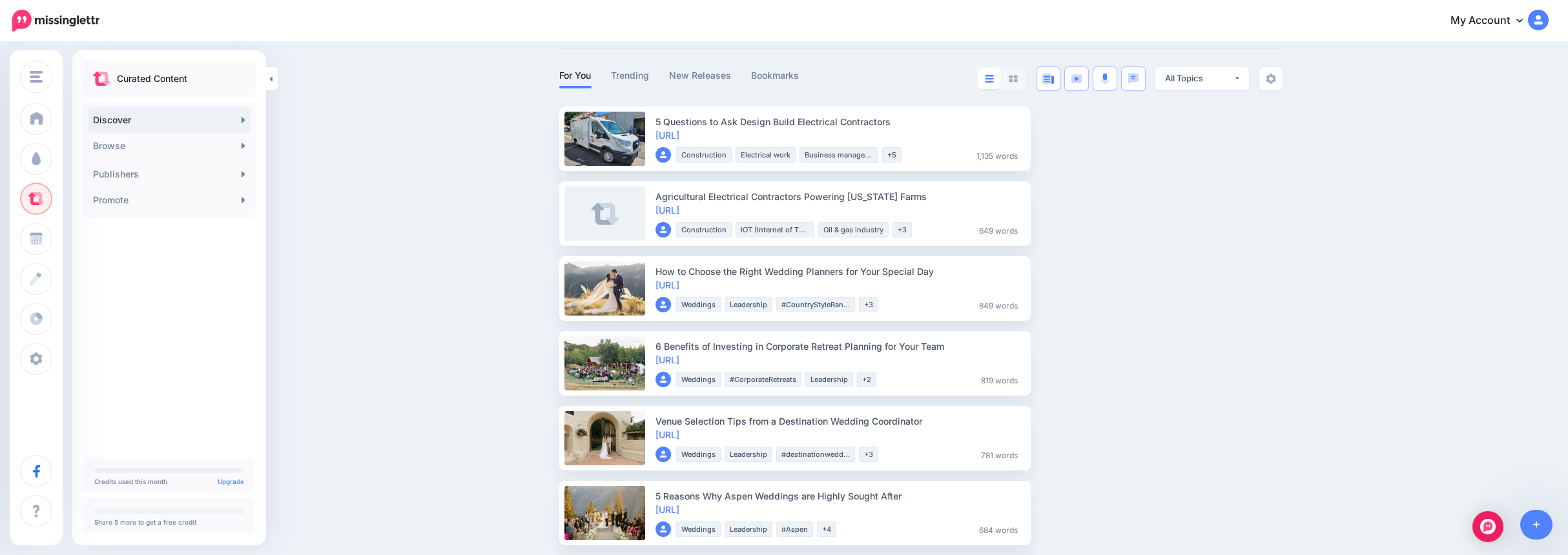
click at [679, 287] on link "https://lttr.ai/AWWdq" at bounding box center [667, 285] width 24 height 11
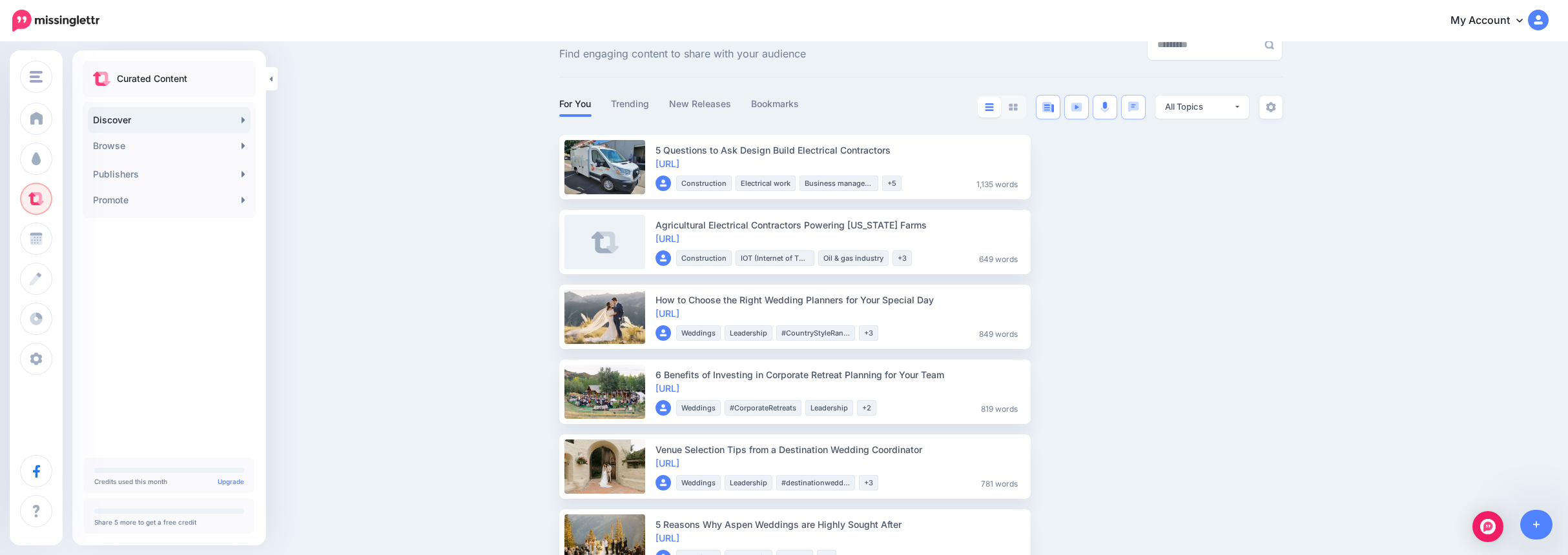
scroll to position [0, 0]
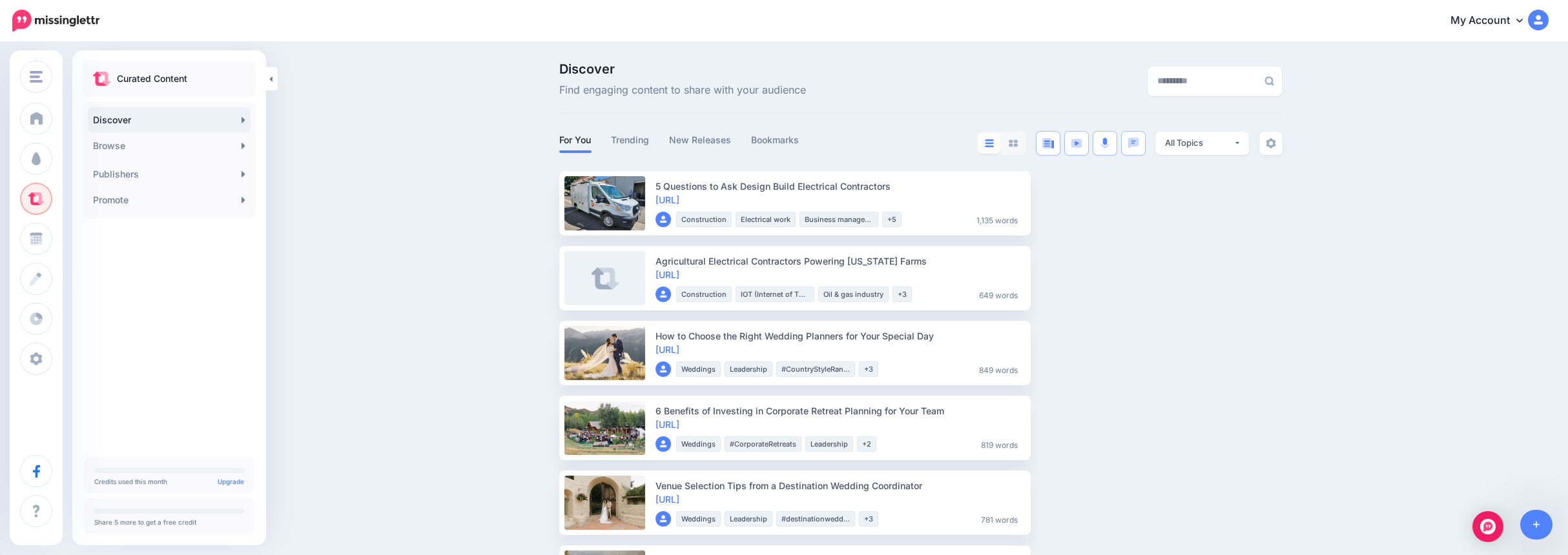
click at [640, 134] on link "Trending" at bounding box center [630, 139] width 39 height 15
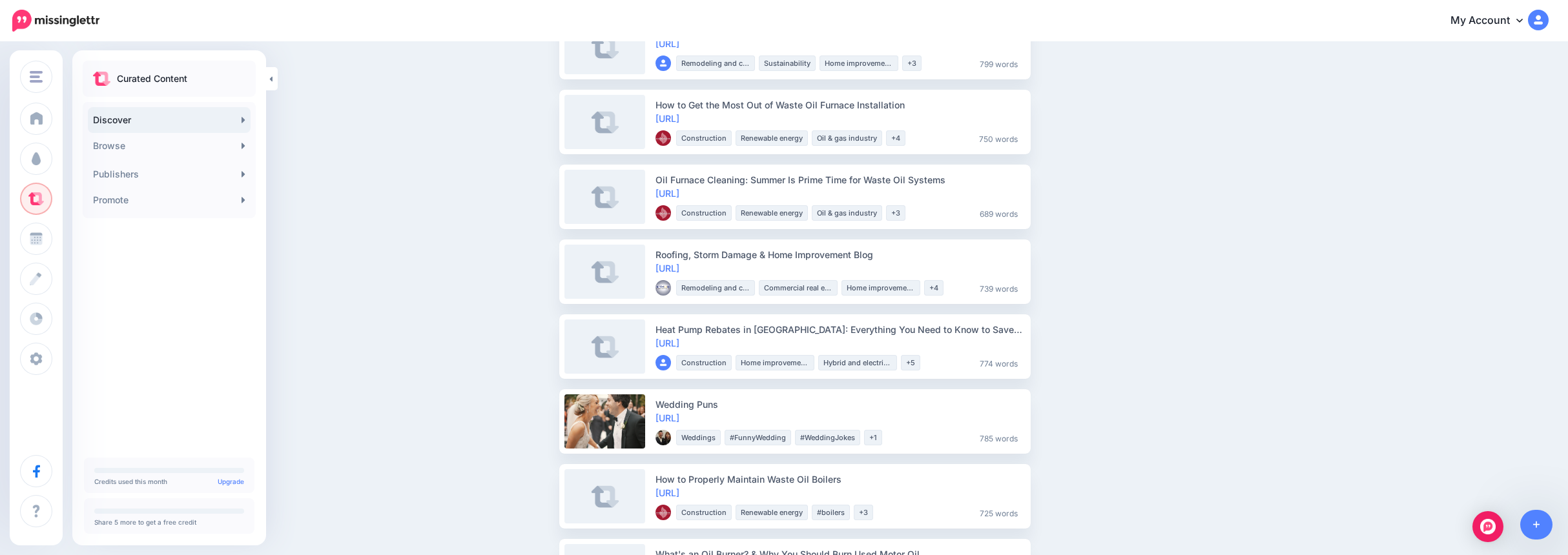
scroll to position [969, 0]
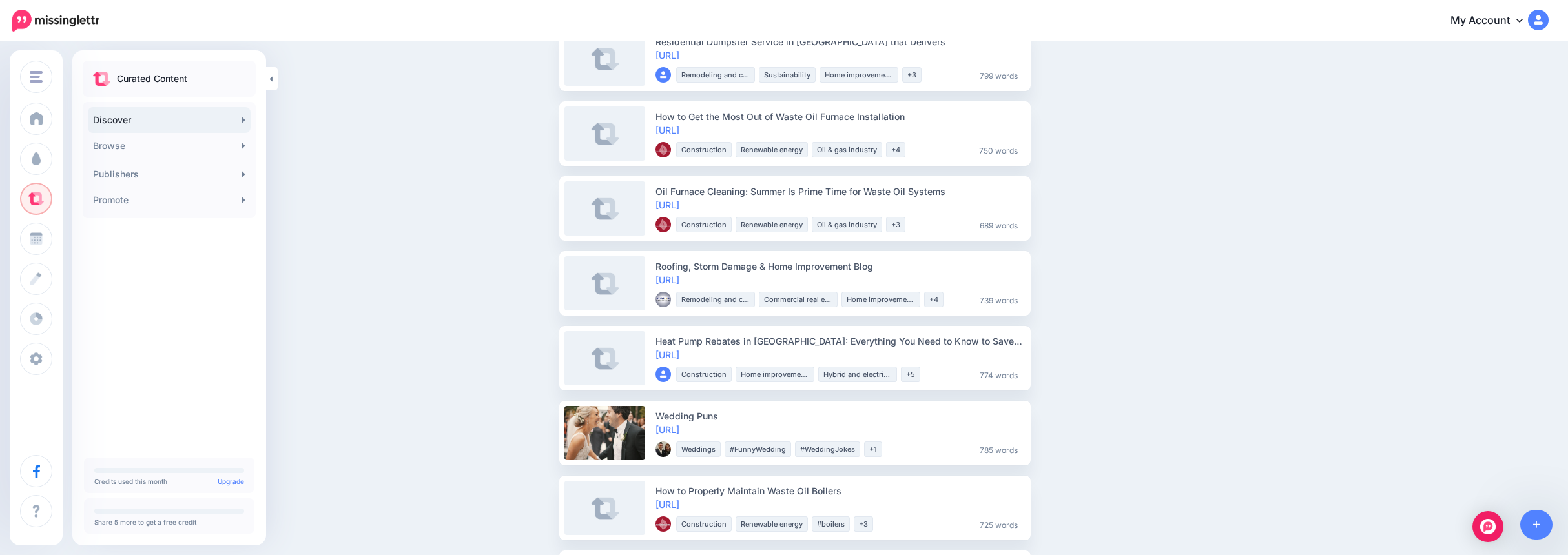
click at [679, 430] on link "https://lttr.ai/ADEj1" at bounding box center [667, 430] width 24 height 11
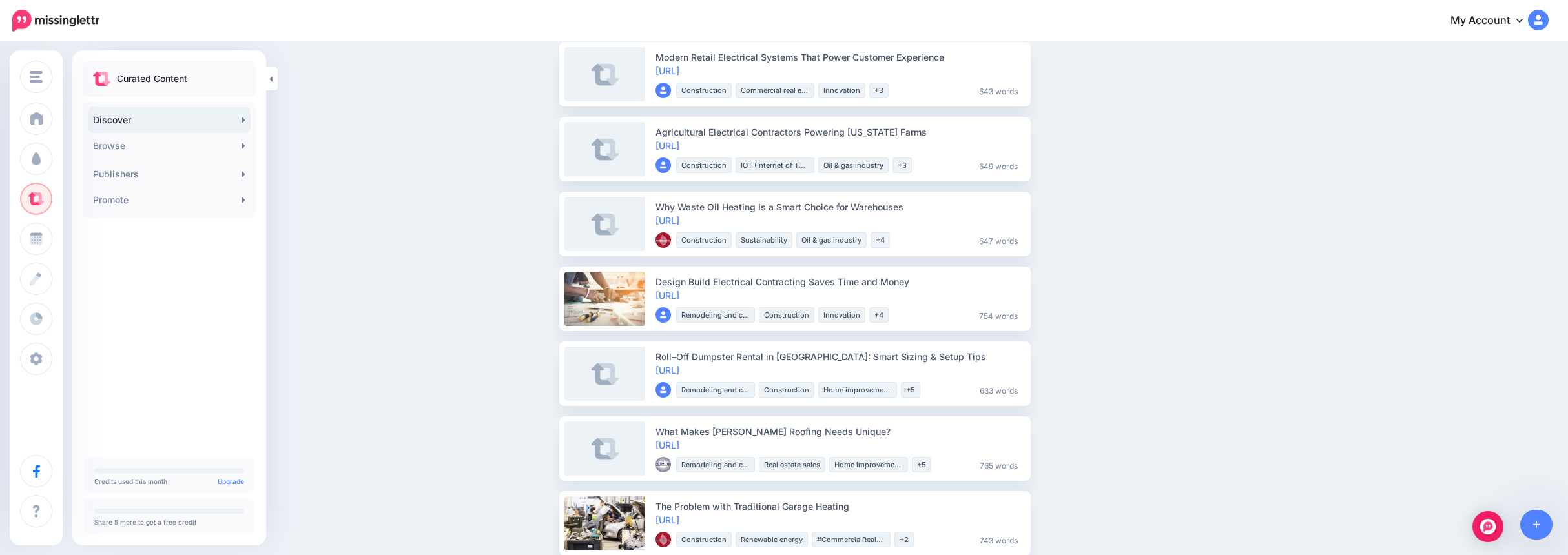
scroll to position [0, 0]
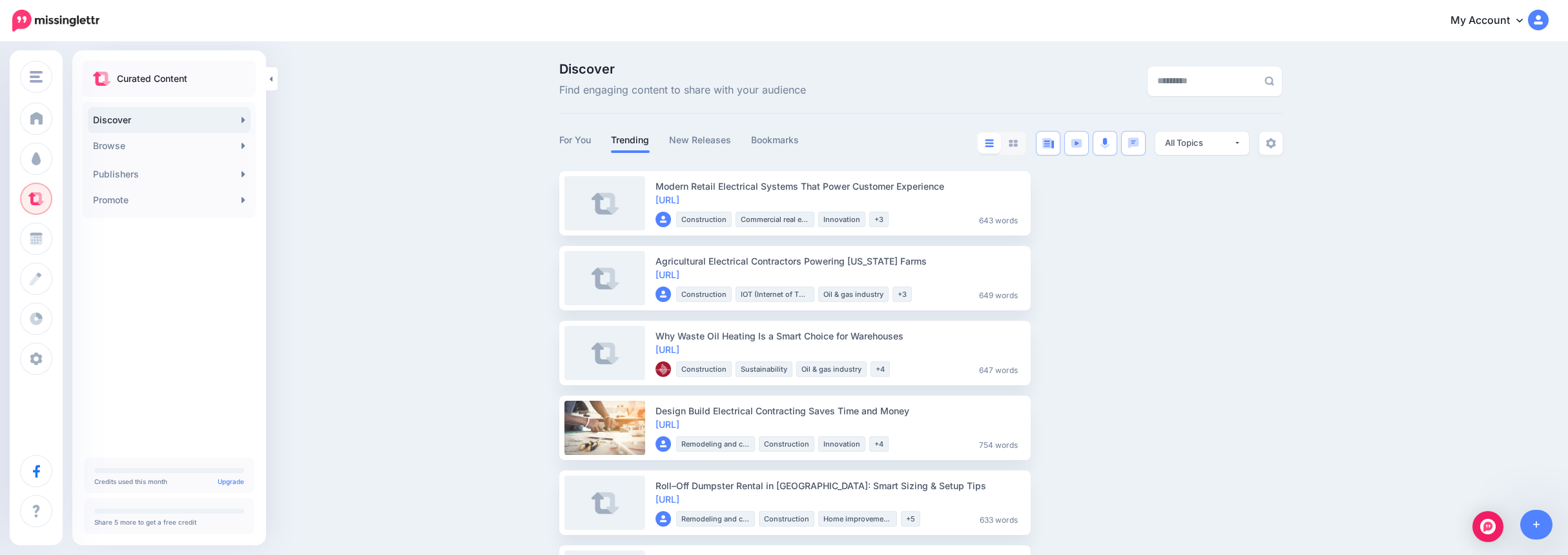
click at [587, 137] on link "For You" at bounding box center [575, 139] width 32 height 15
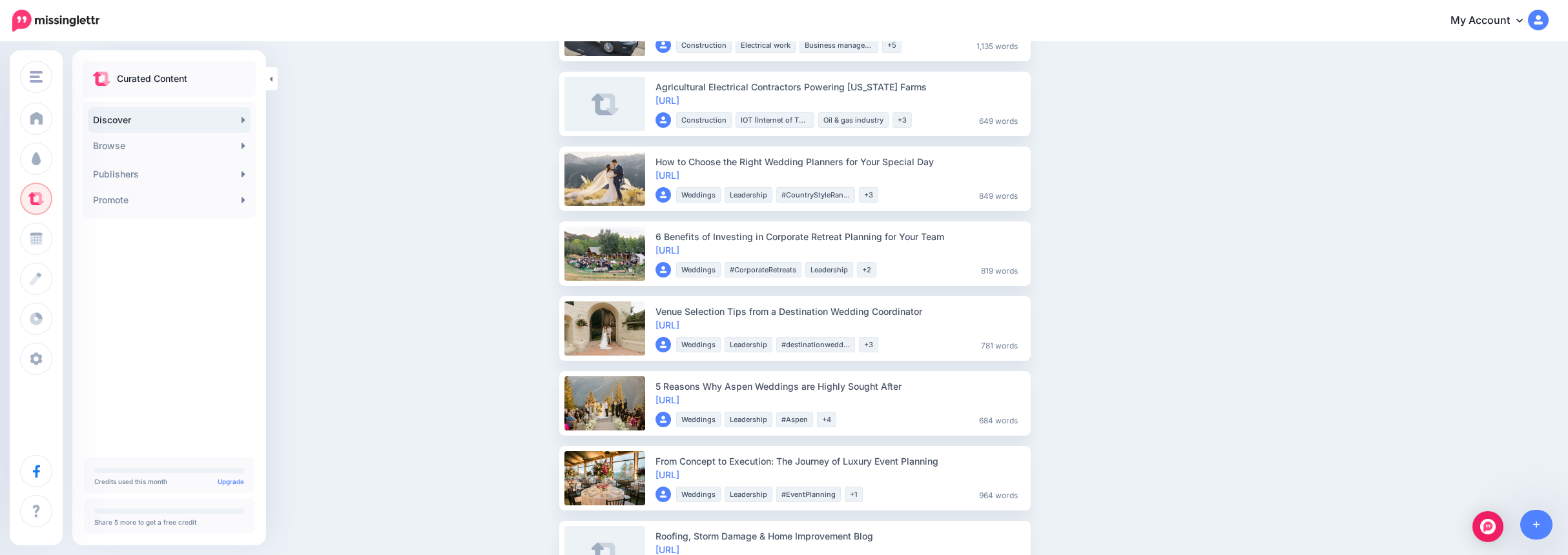
scroll to position [258, 0]
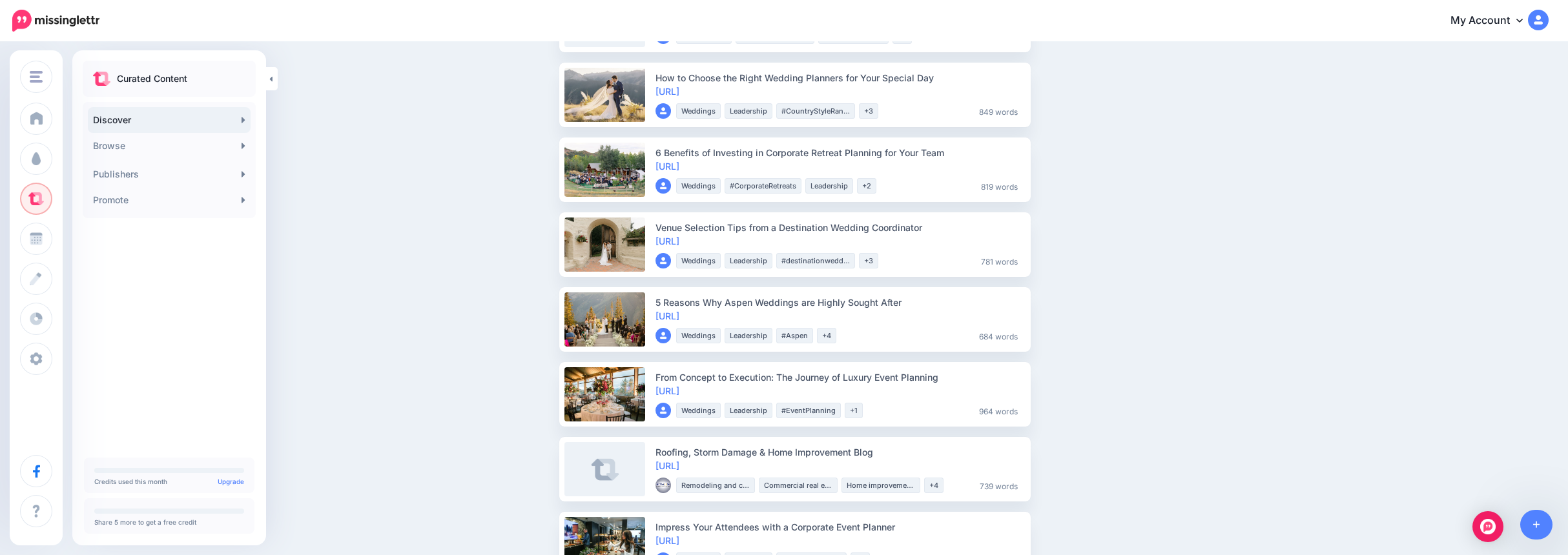
click at [679, 391] on link "https://lttr.ai/AVXxM" at bounding box center [667, 391] width 24 height 11
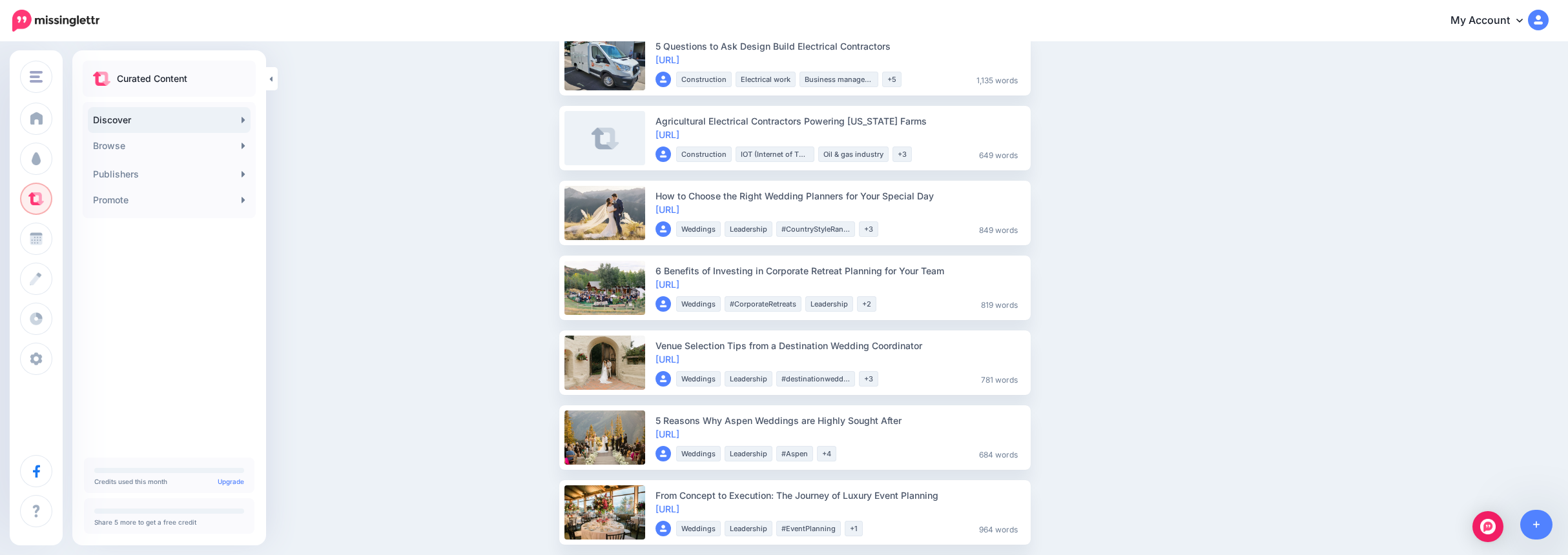
scroll to position [129, 0]
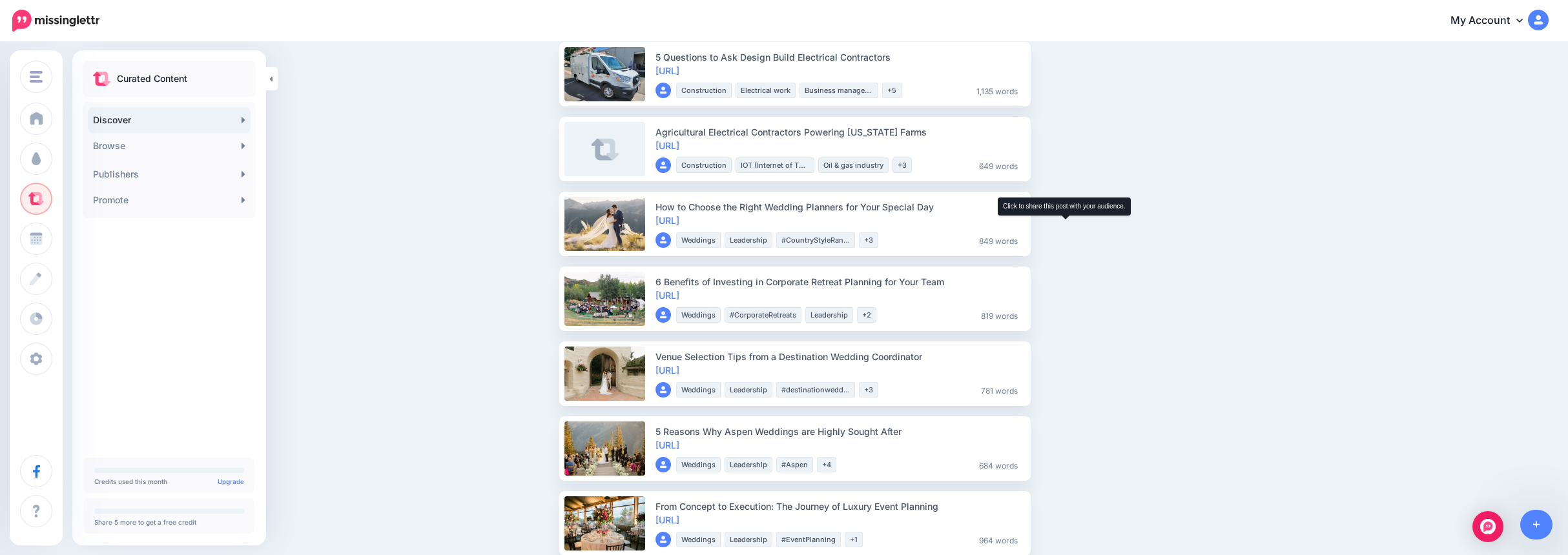
click at [1061, 220] on span "Share" at bounding box center [1062, 224] width 31 height 9
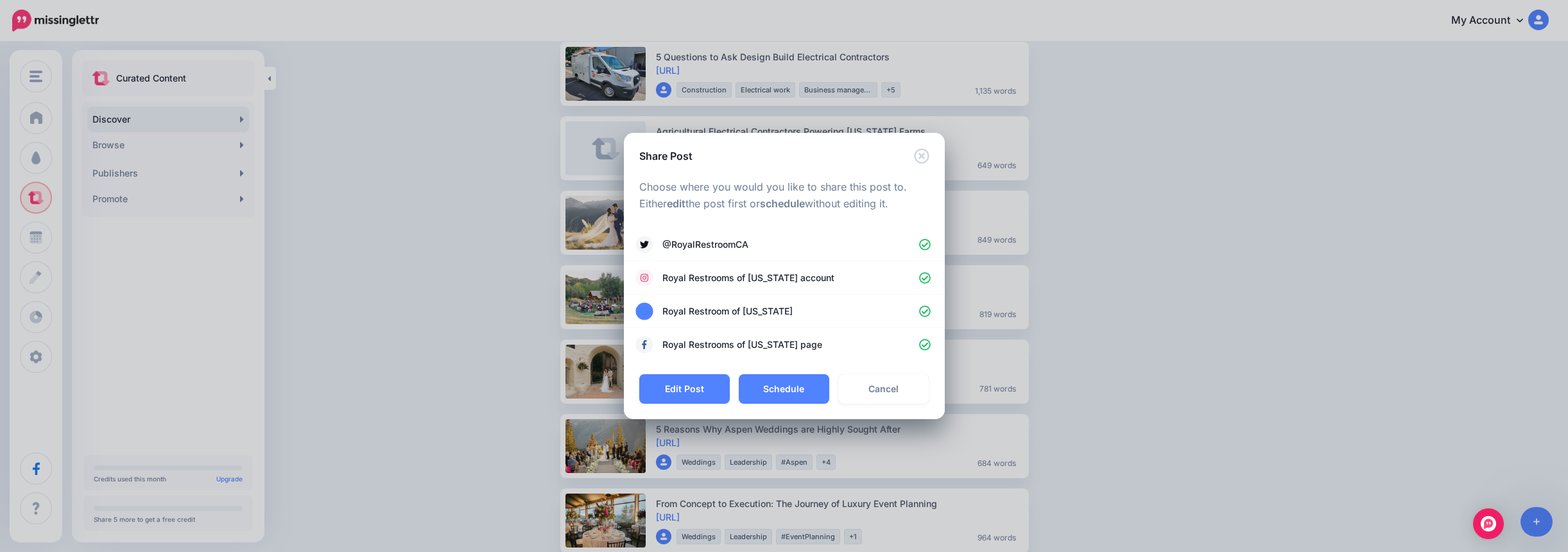
click at [910, 384] on link "Cancel" at bounding box center [884, 389] width 91 height 29
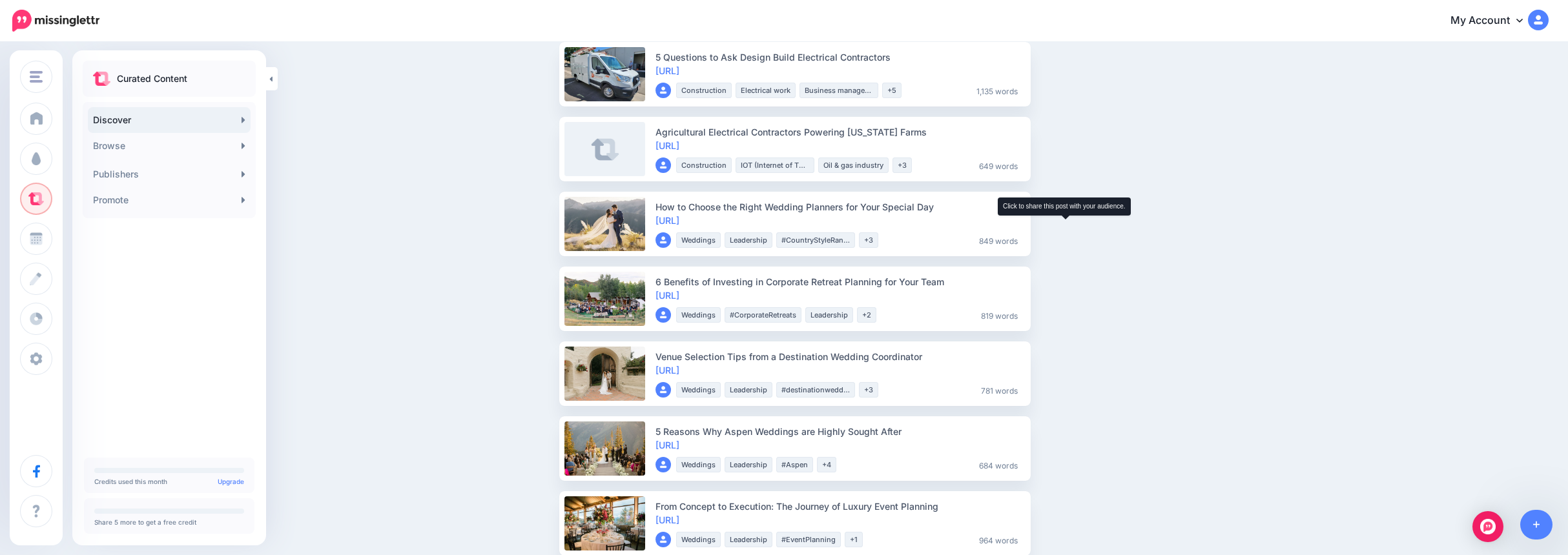
click at [1052, 221] on icon at bounding box center [1049, 223] width 6 height 8
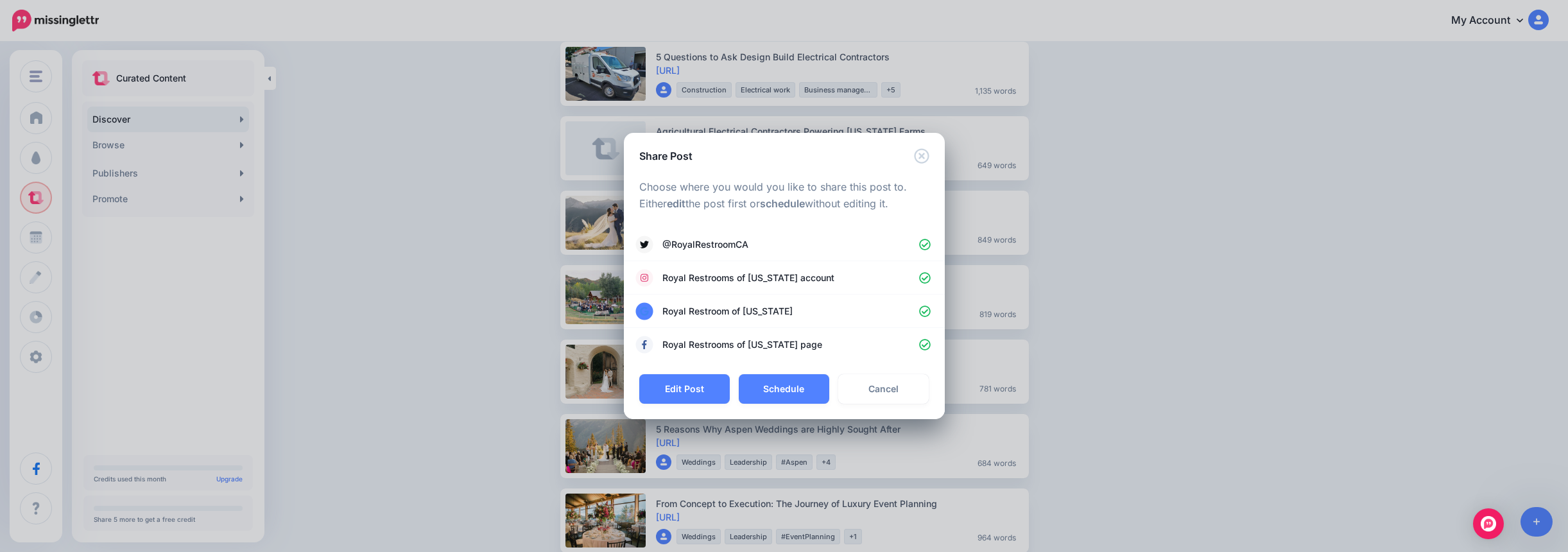
click at [685, 383] on button "Edit Post" at bounding box center [684, 389] width 91 height 29
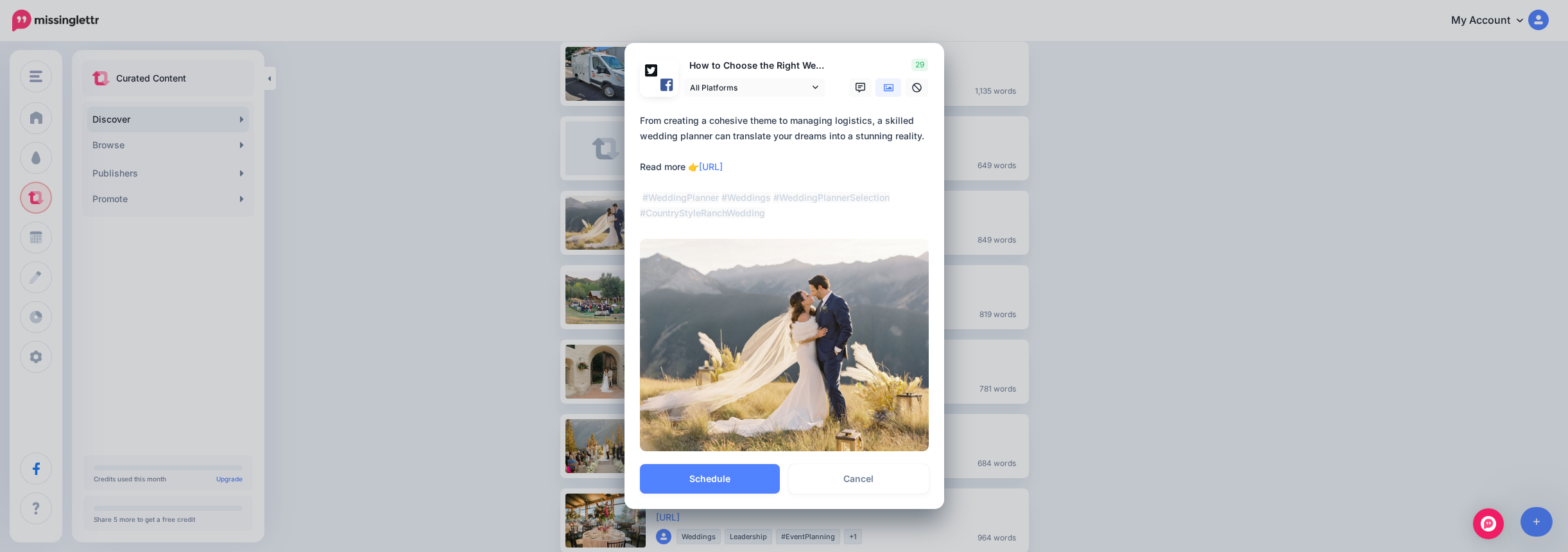
click at [644, 118] on textarea "**********" at bounding box center [787, 167] width 295 height 108
click at [842, 479] on link "Cancel" at bounding box center [859, 479] width 140 height 29
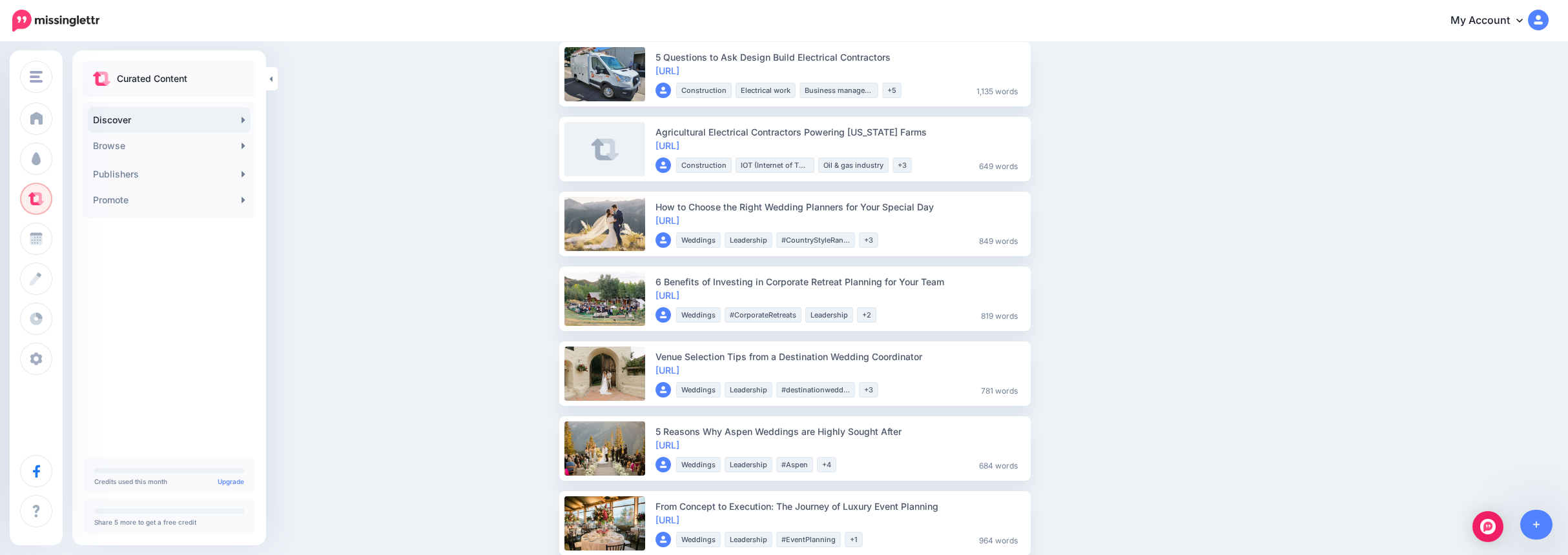
click at [176, 152] on link "Browse" at bounding box center [169, 145] width 163 height 26
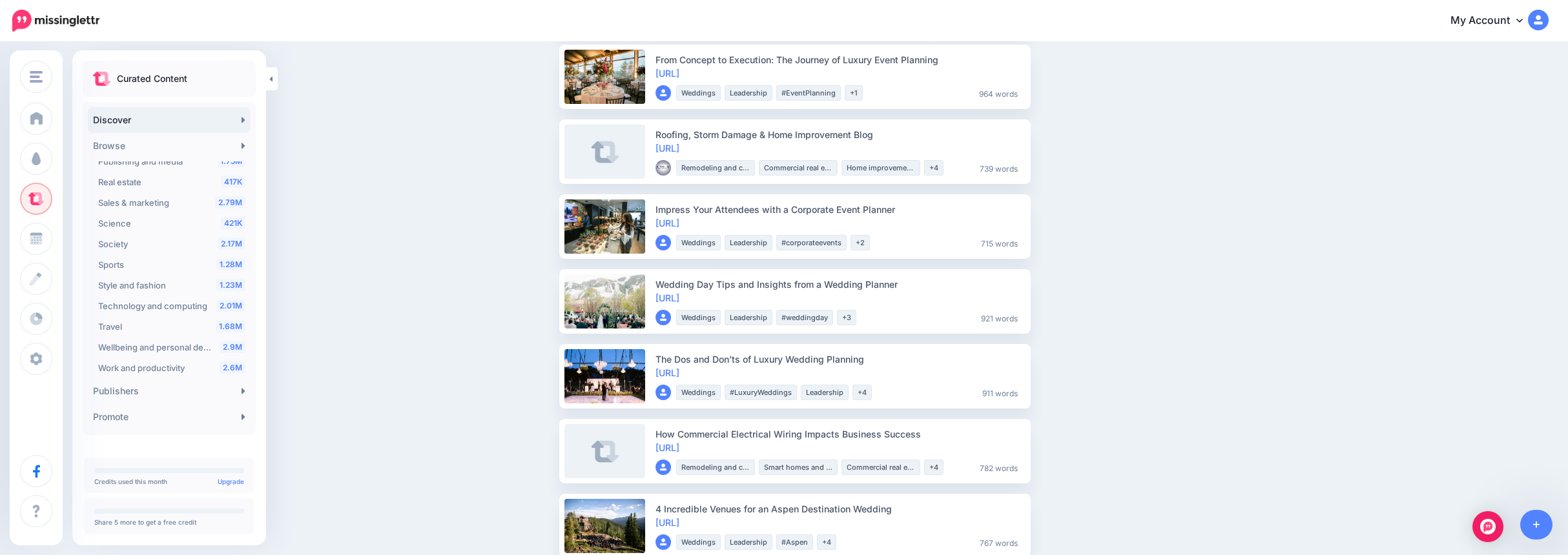
scroll to position [581, 0]
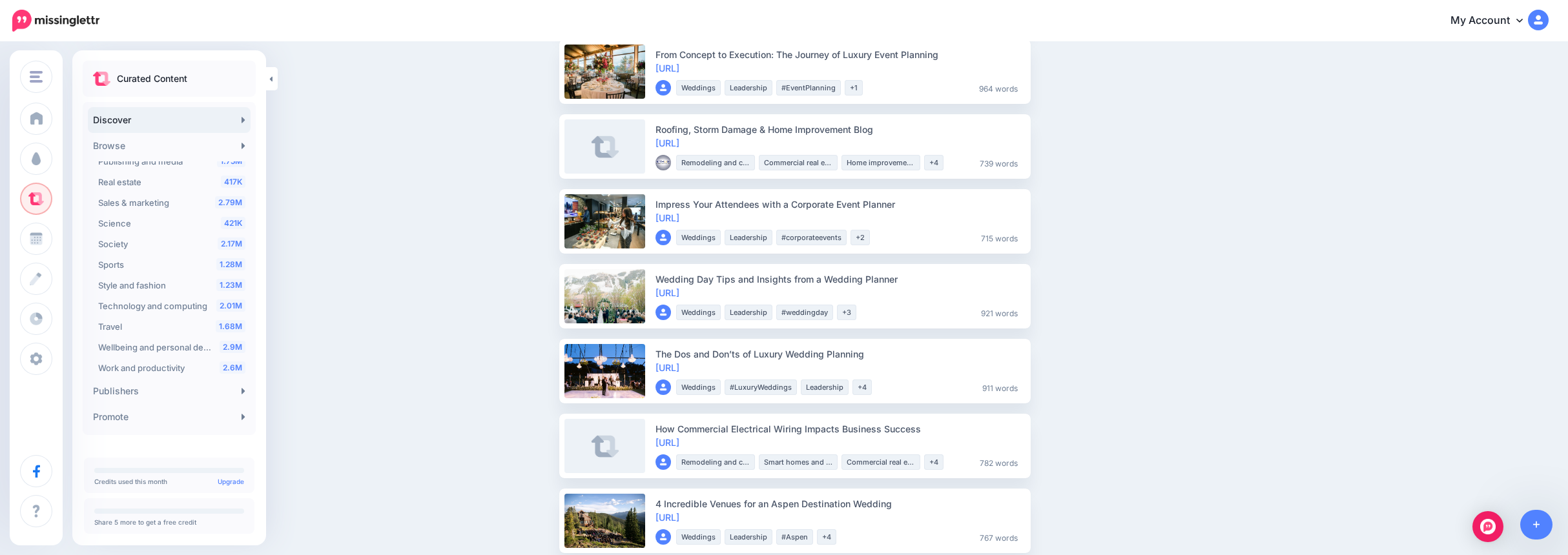
click at [166, 387] on link "Publishers" at bounding box center [169, 391] width 163 height 26
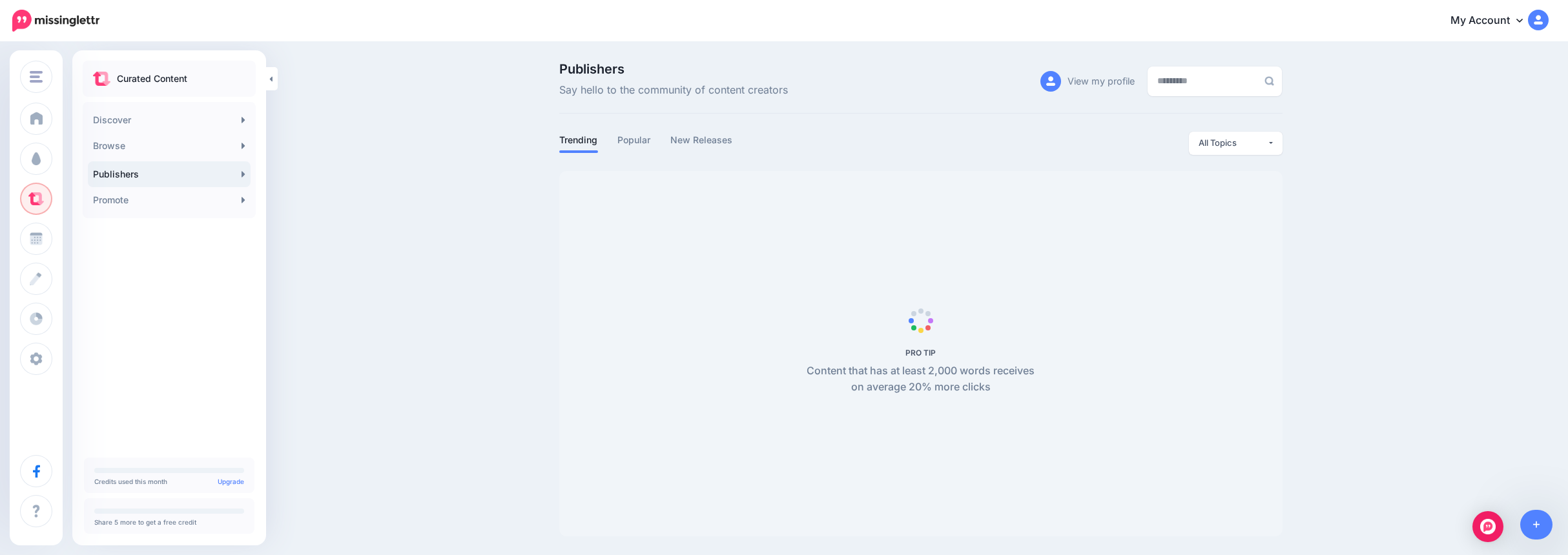
click at [163, 149] on link "Browse" at bounding box center [169, 145] width 163 height 26
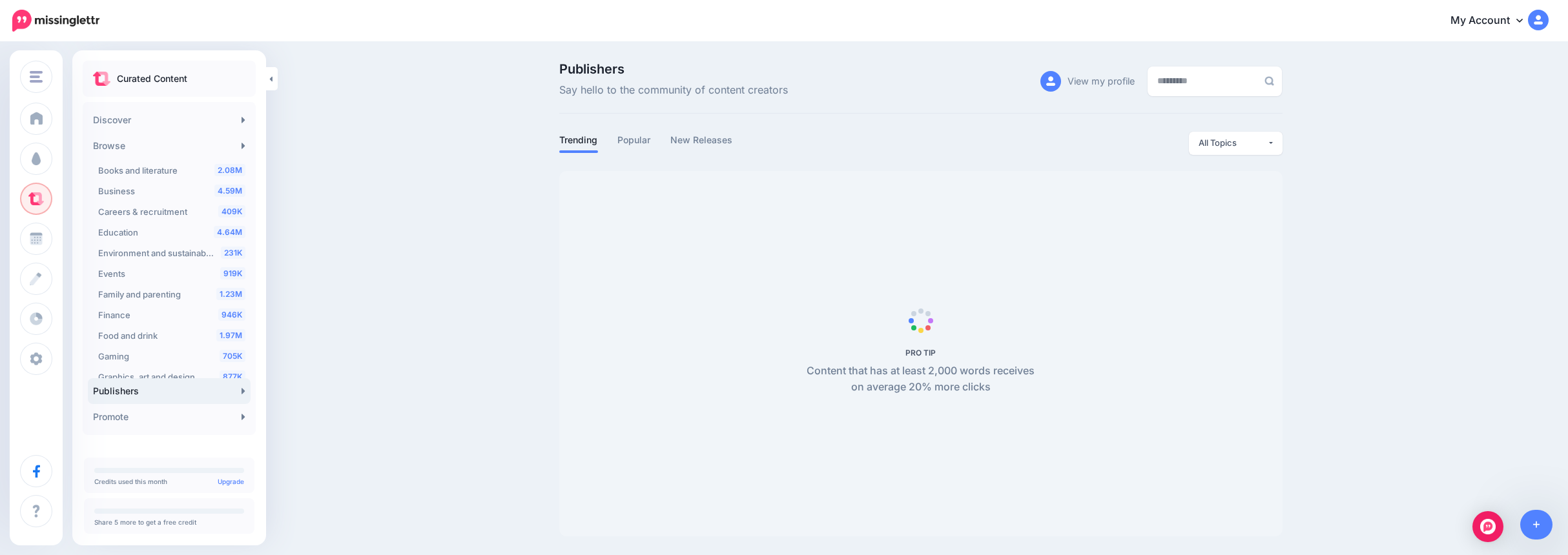
scroll to position [64, 0]
click at [164, 257] on div "919K Events" at bounding box center [172, 251] width 148 height 15
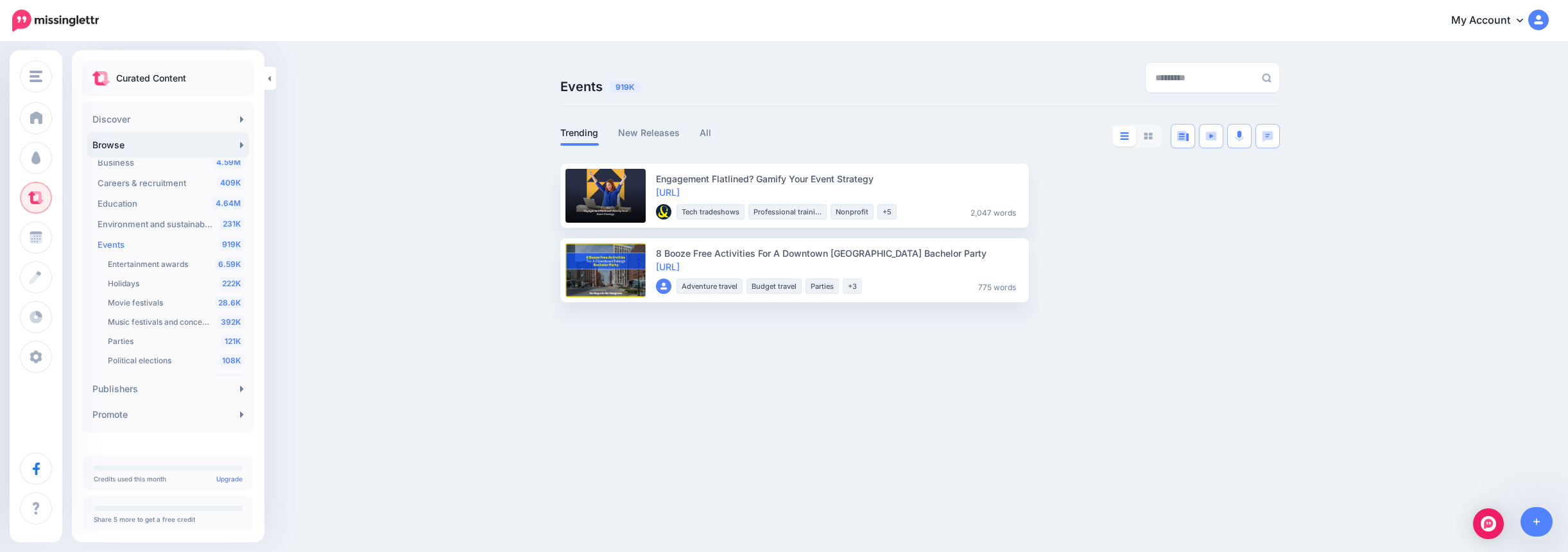
scroll to position [126, 0]
click at [708, 132] on link "All" at bounding box center [706, 133] width 12 height 15
click at [183, 279] on div "1.23M Style and fashion" at bounding box center [171, 283] width 147 height 15
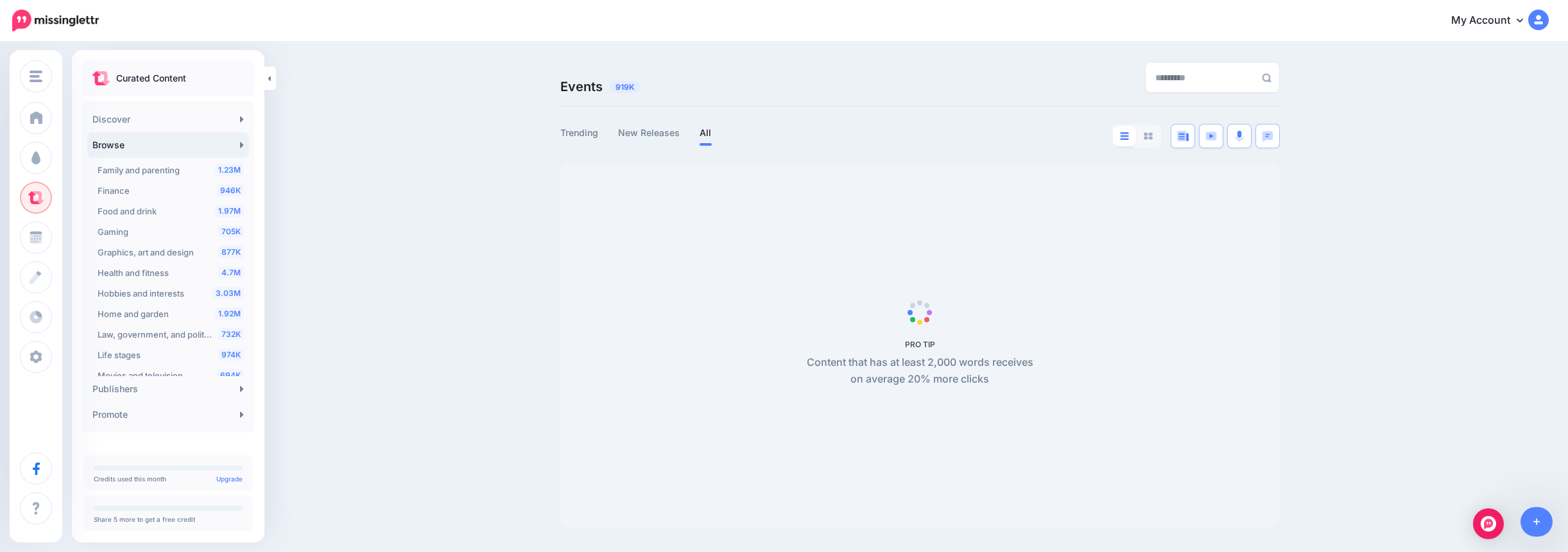
scroll to position [95, 0]
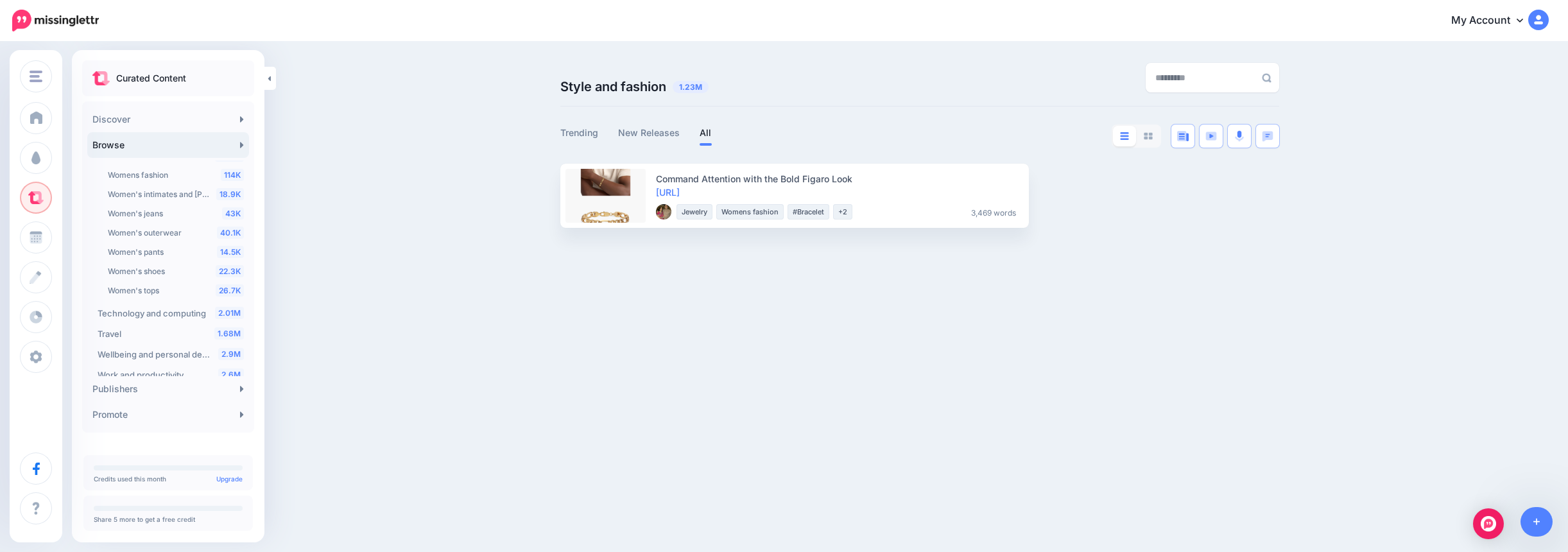
scroll to position [983, 0]
click at [193, 319] on div "1.68M Travel" at bounding box center [171, 325] width 147 height 15
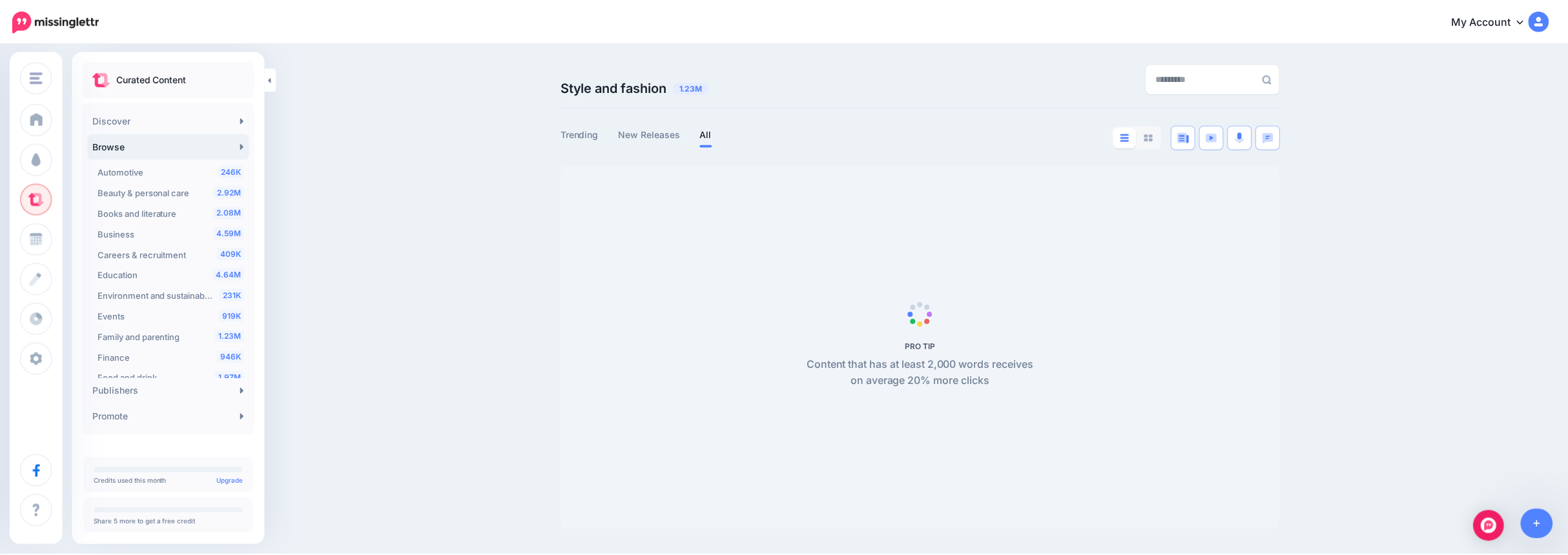
scroll to position [0, 0]
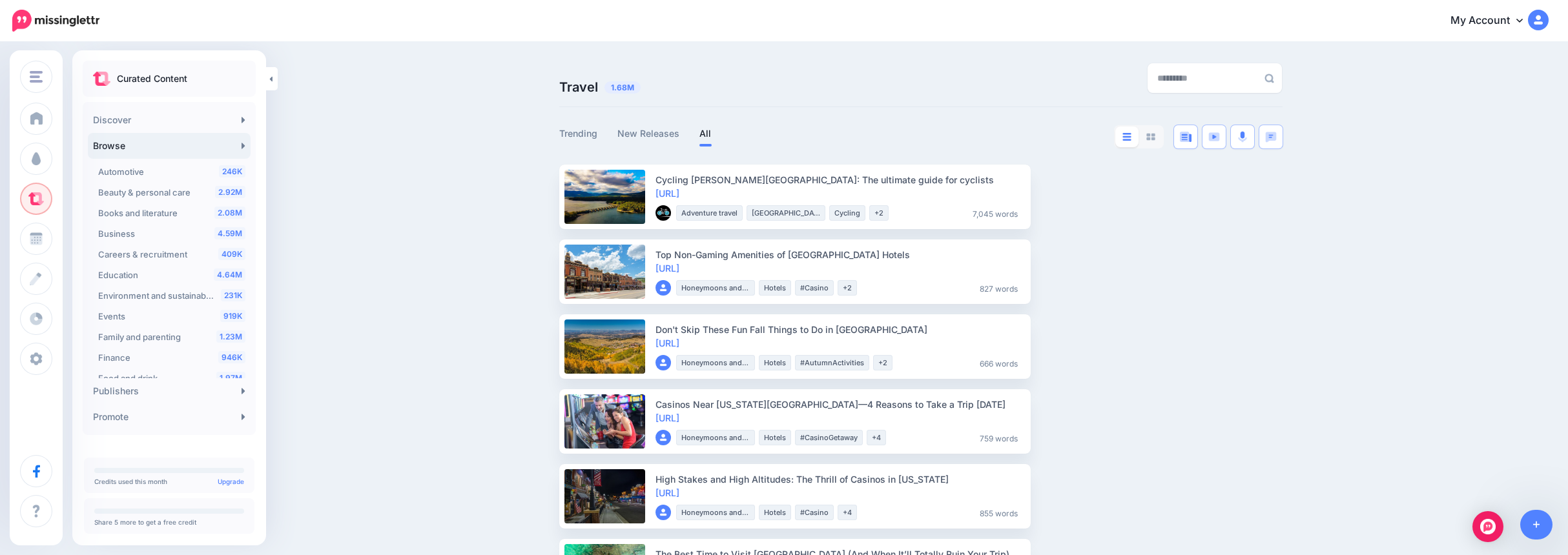
click at [593, 133] on link "Trending" at bounding box center [579, 133] width 39 height 15
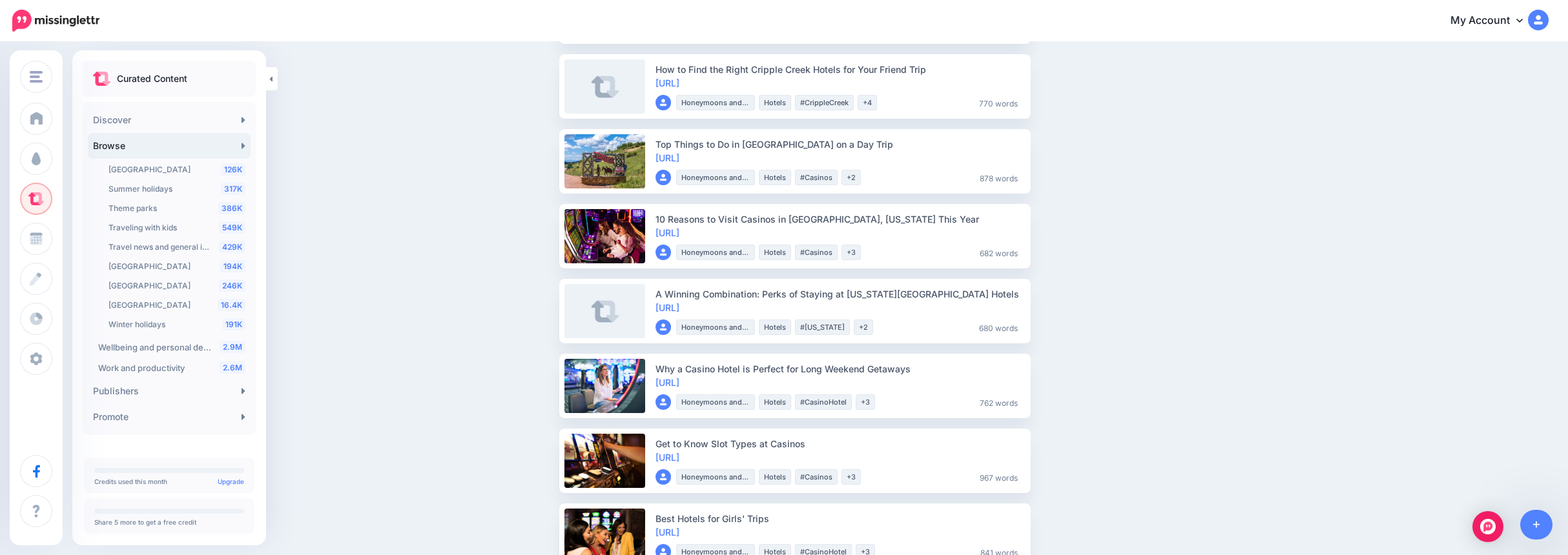
scroll to position [645, 0]
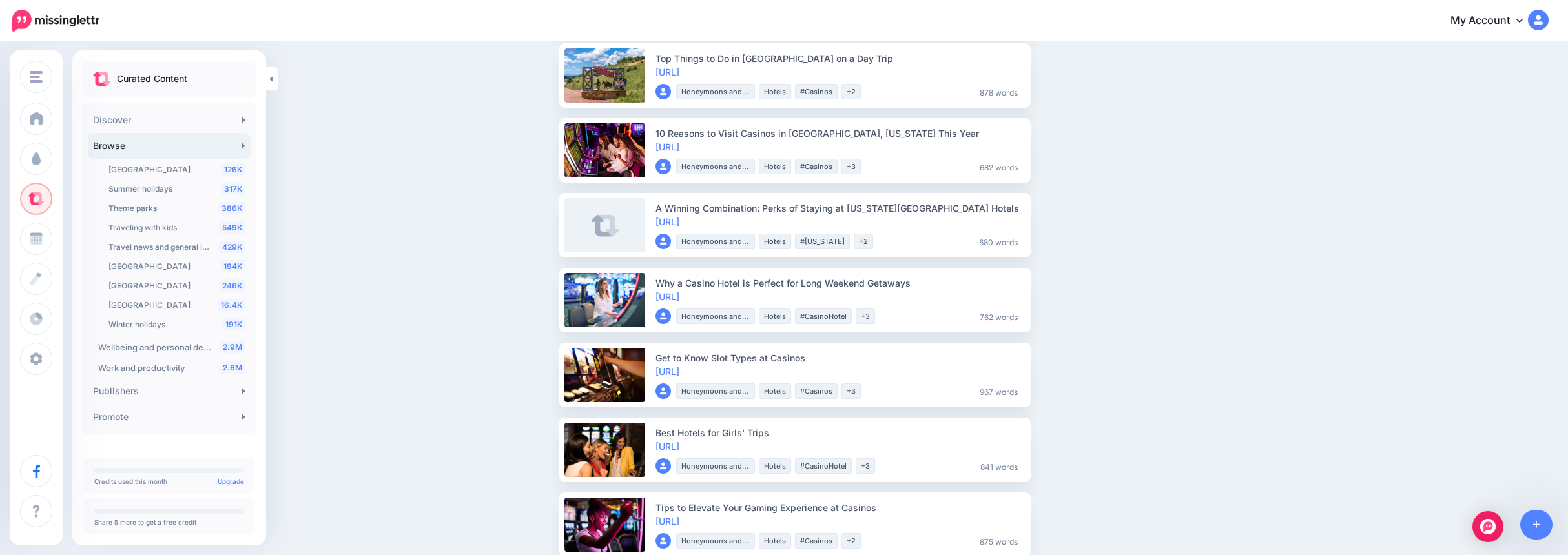
click at [237, 143] on link "Browse" at bounding box center [169, 145] width 163 height 26
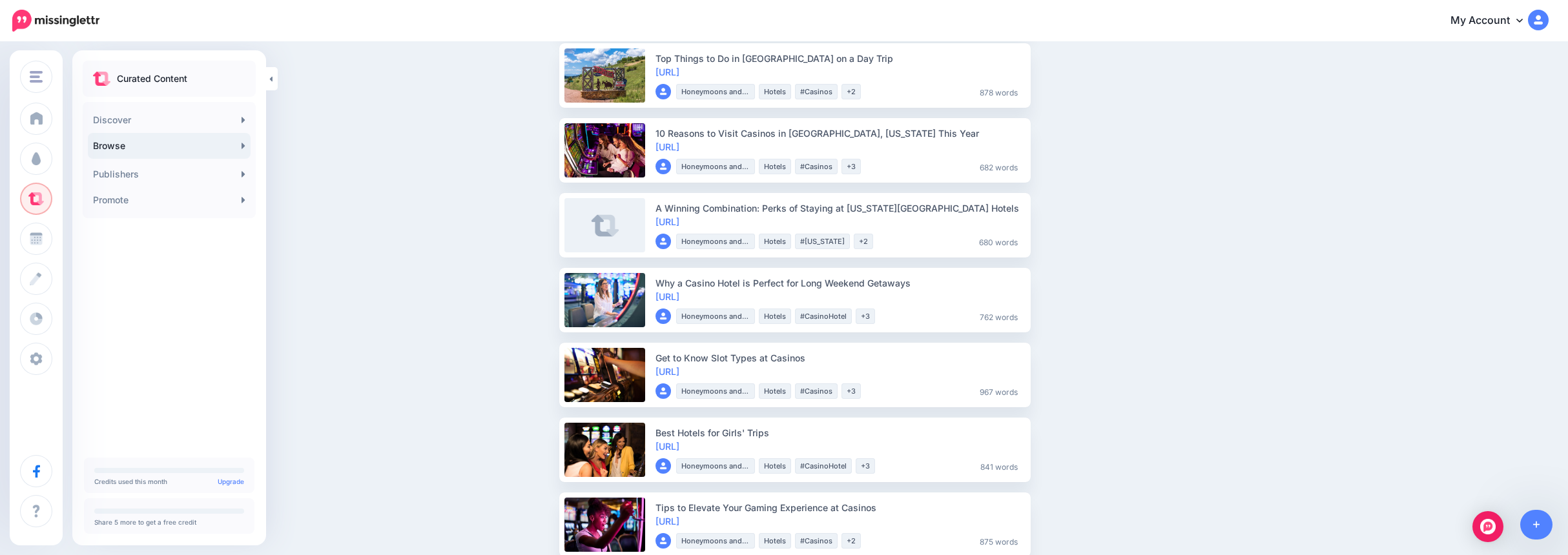
click at [232, 143] on link "Browse" at bounding box center [169, 145] width 163 height 26
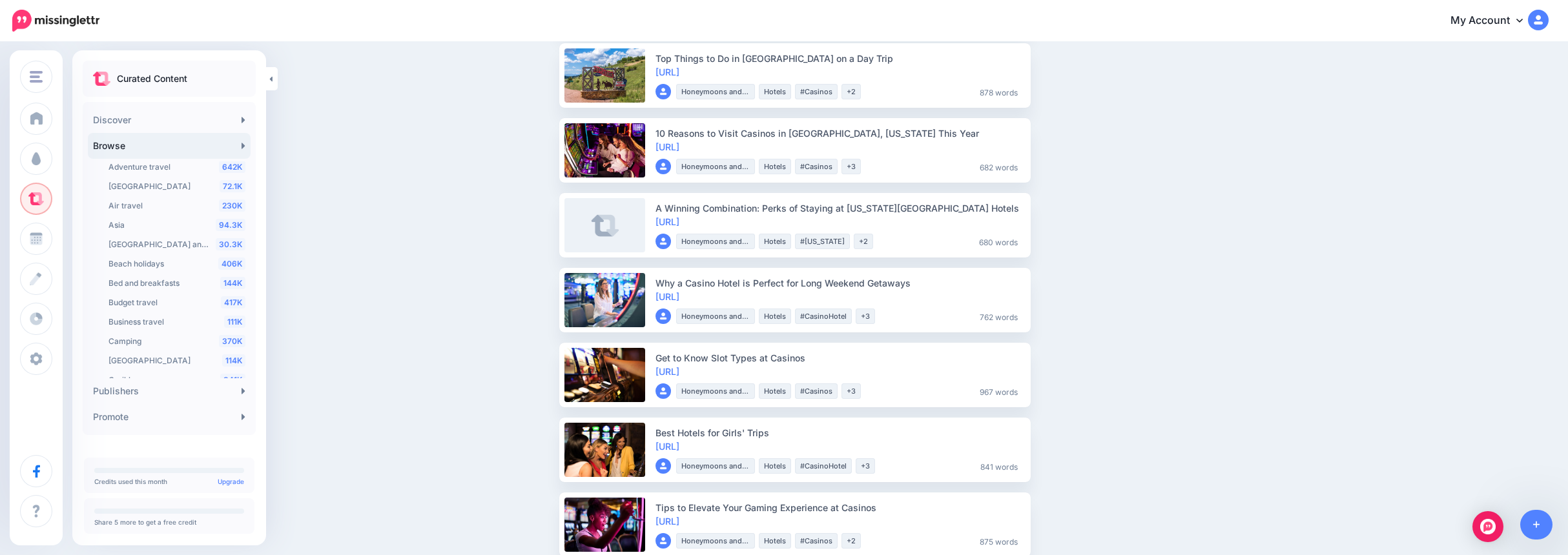
scroll to position [440, 0]
click at [108, 330] on span "Travel" at bounding box center [110, 330] width 24 height 10
click at [152, 303] on span "Food and drink" at bounding box center [127, 302] width 60 height 10
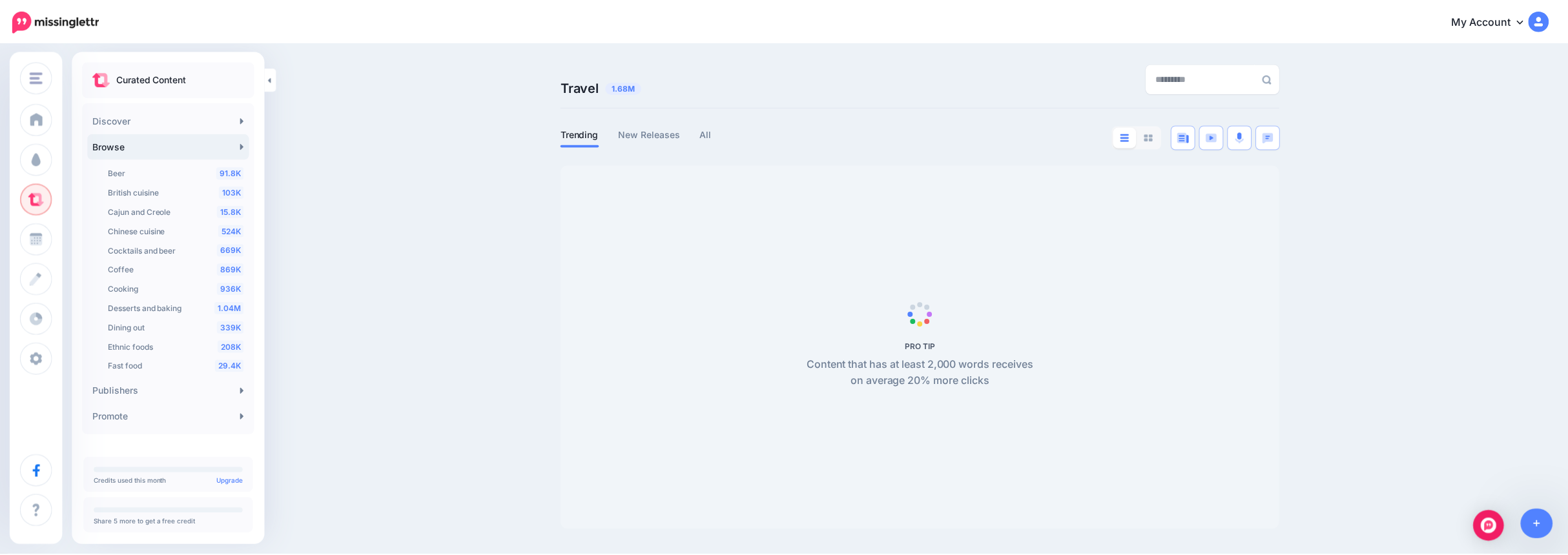
scroll to position [306, 0]
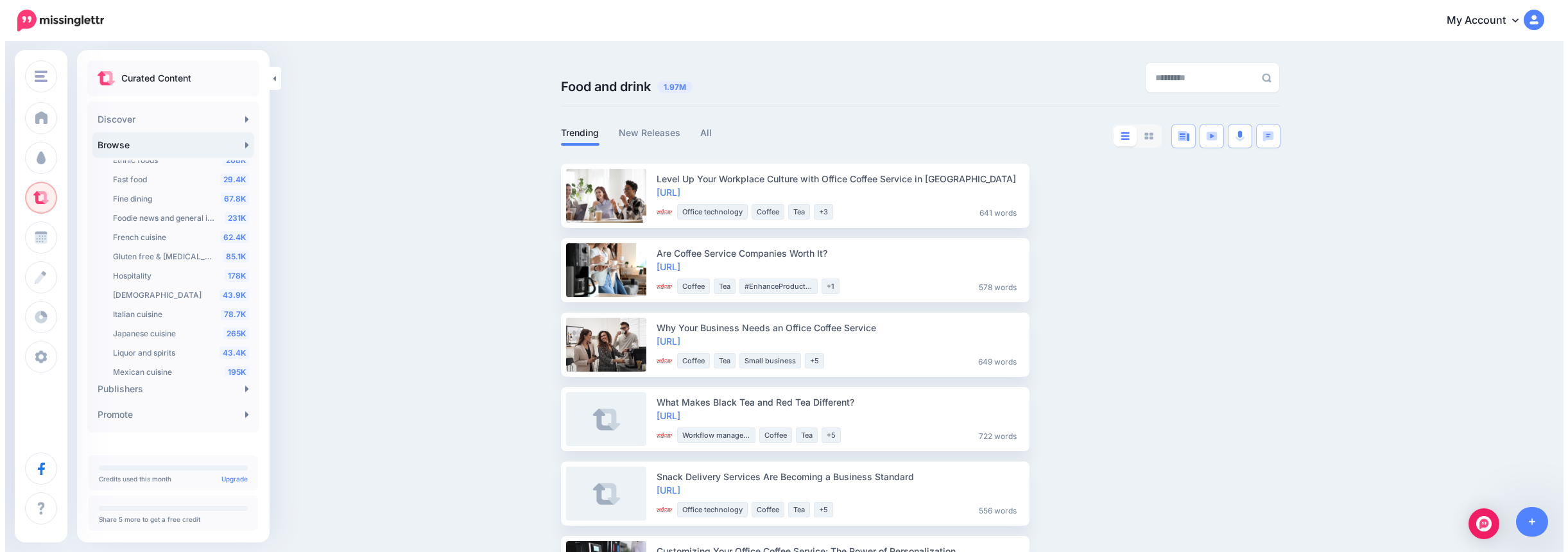
scroll to position [497, 0]
click at [189, 246] on div "178K Hospitality" at bounding box center [176, 245] width 136 height 15
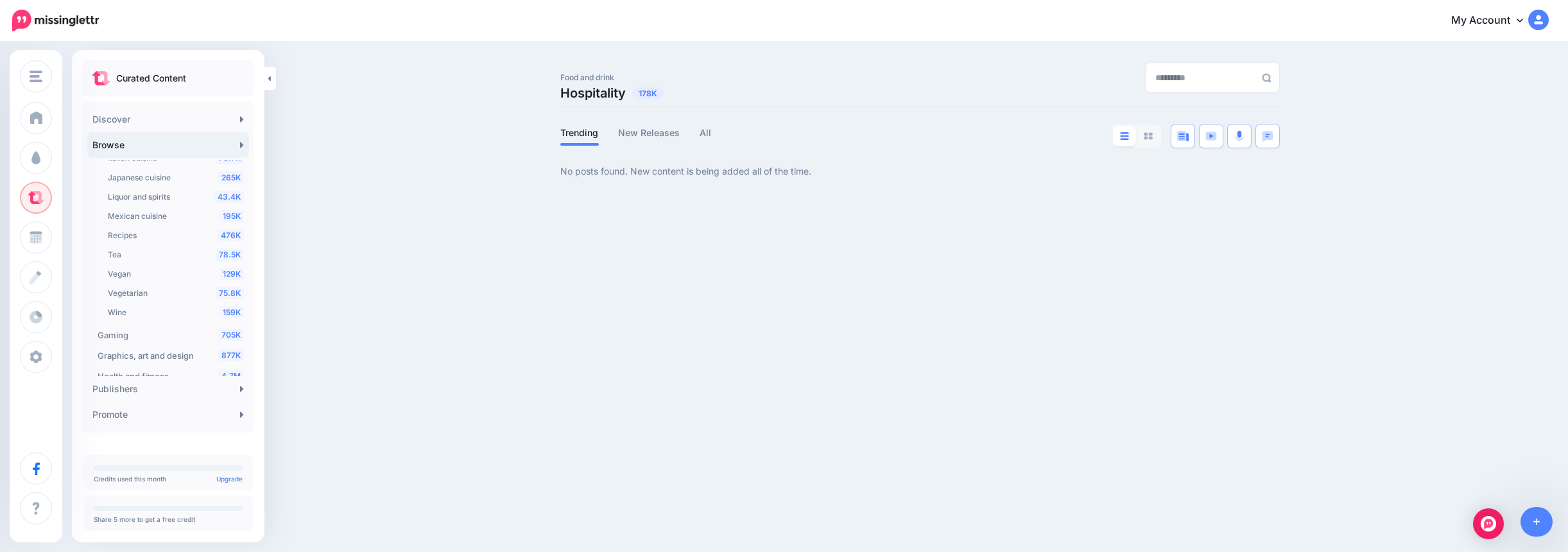
scroll to position [625, 0]
click at [167, 239] on div "476K Recipes" at bounding box center [176, 233] width 136 height 15
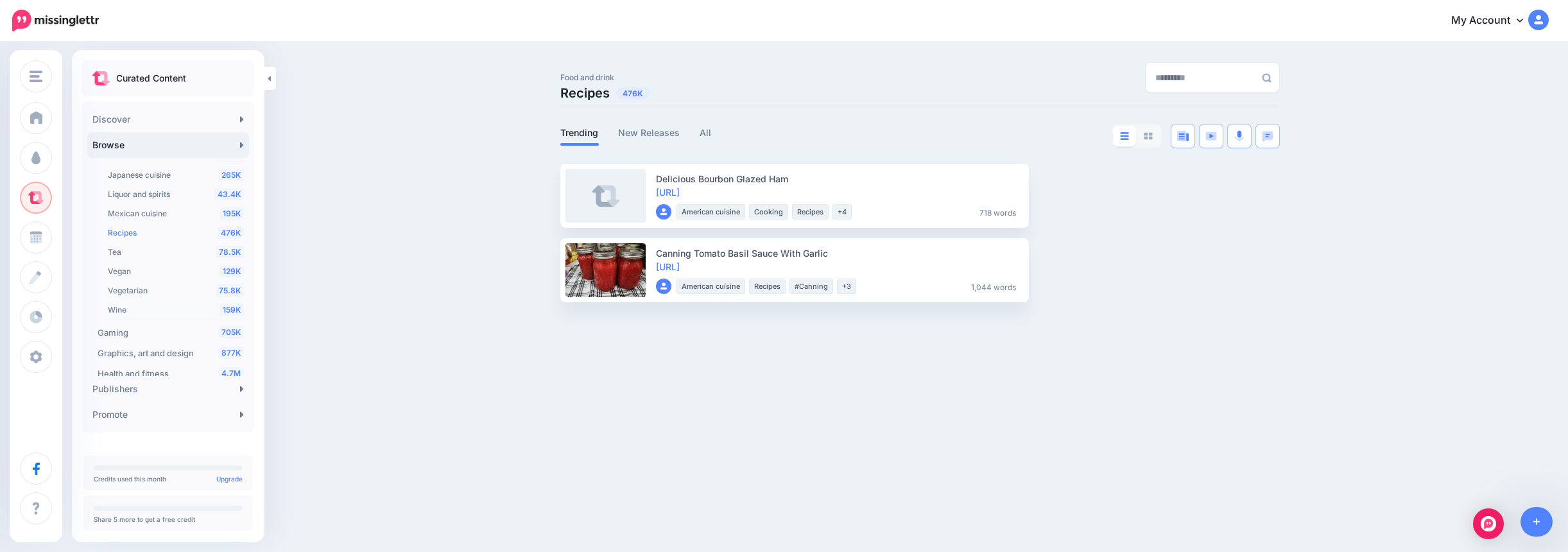
click at [147, 313] on div "159K Wine" at bounding box center [176, 310] width 136 height 15
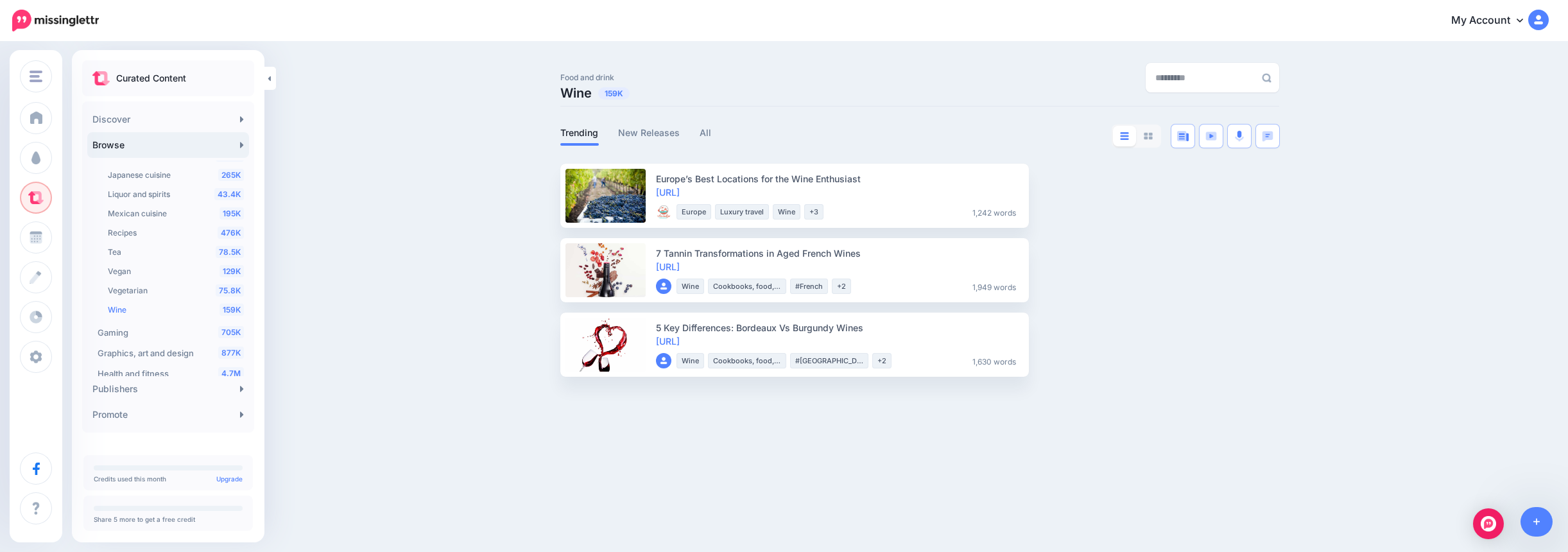
click at [706, 130] on link "All" at bounding box center [706, 133] width 12 height 15
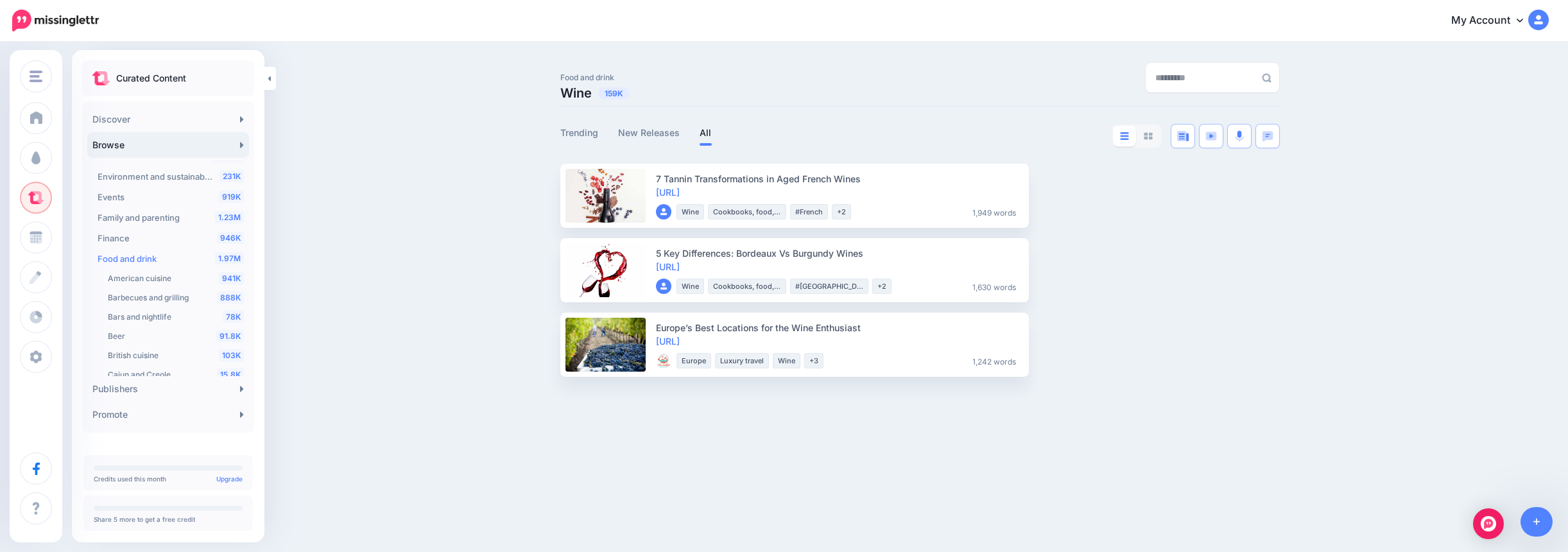
scroll to position [129, 0]
click at [138, 245] on span "Food and drink" at bounding box center [127, 247] width 59 height 10
click at [41, 159] on span at bounding box center [35, 157] width 17 height 13
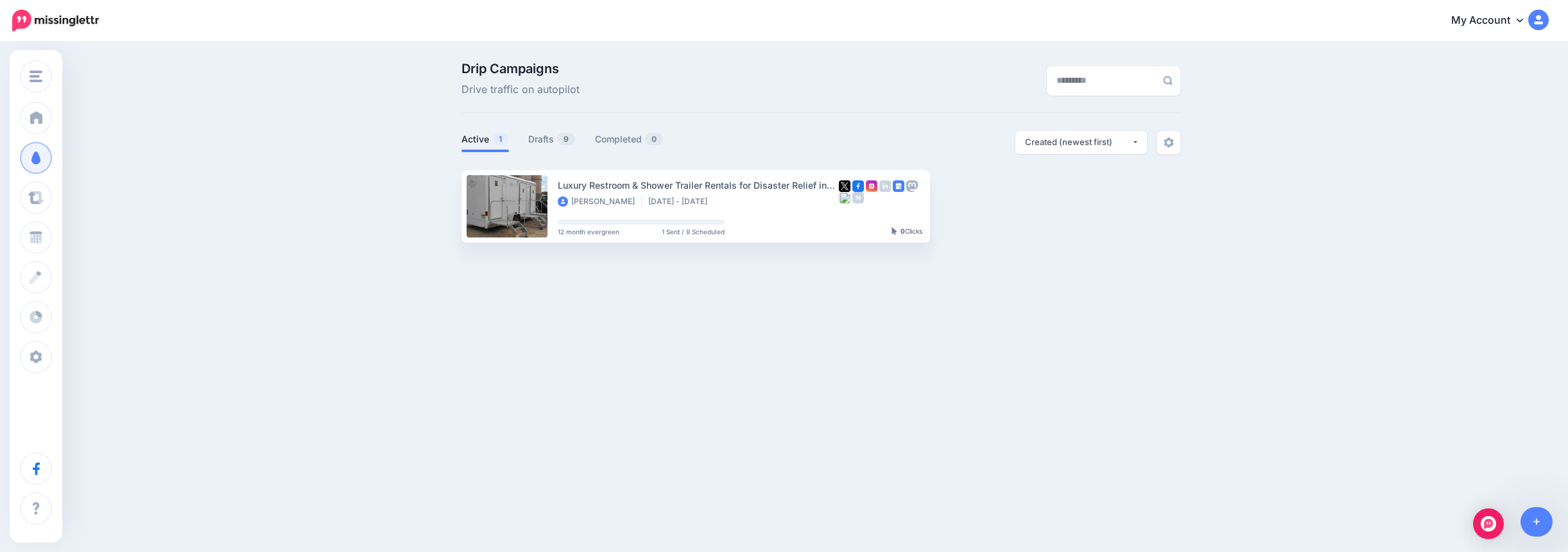
click at [1509, 89] on div "Drip Campaigns Drive traffic on autopilot Active 1 9 0" at bounding box center [784, 157] width 1568 height 229
